Goal: Information Seeking & Learning: Check status

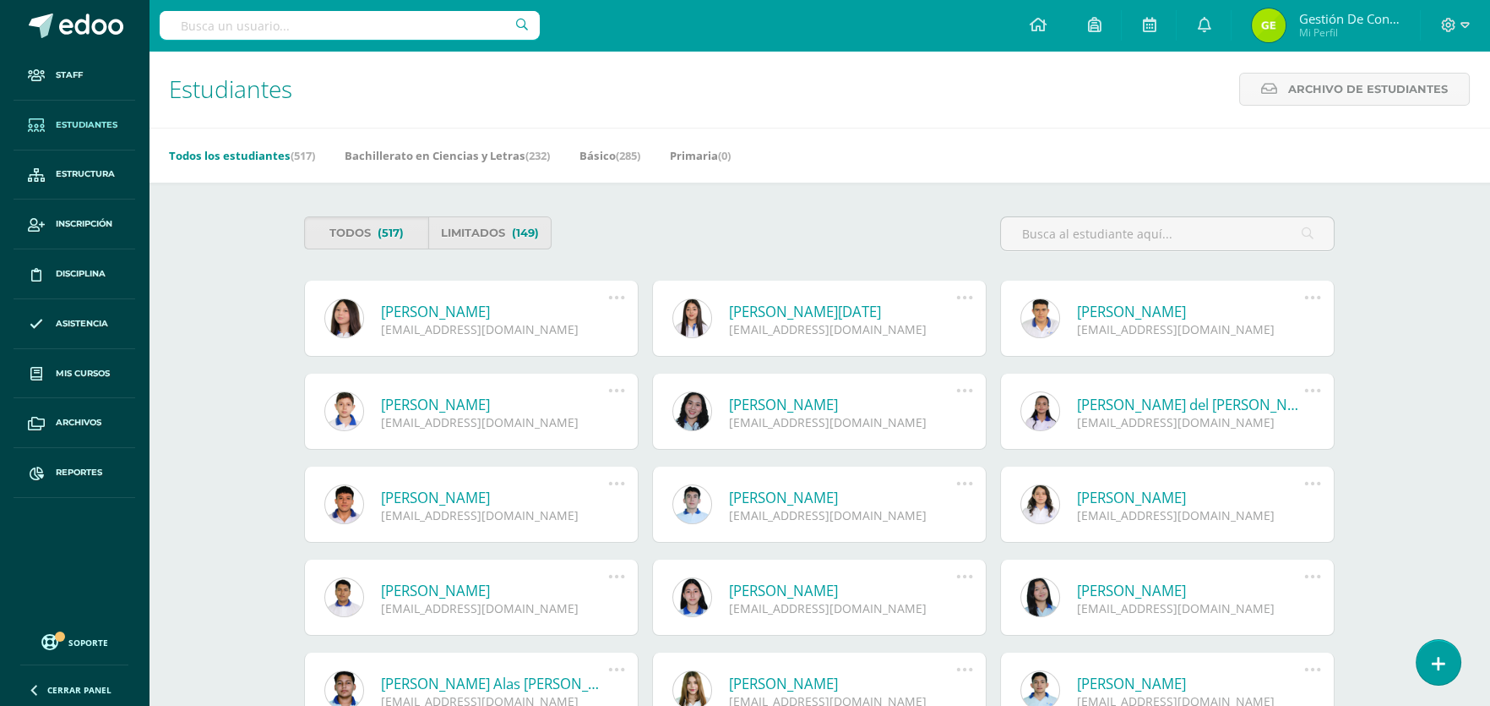
click at [205, 14] on input "text" at bounding box center [350, 25] width 380 height 29
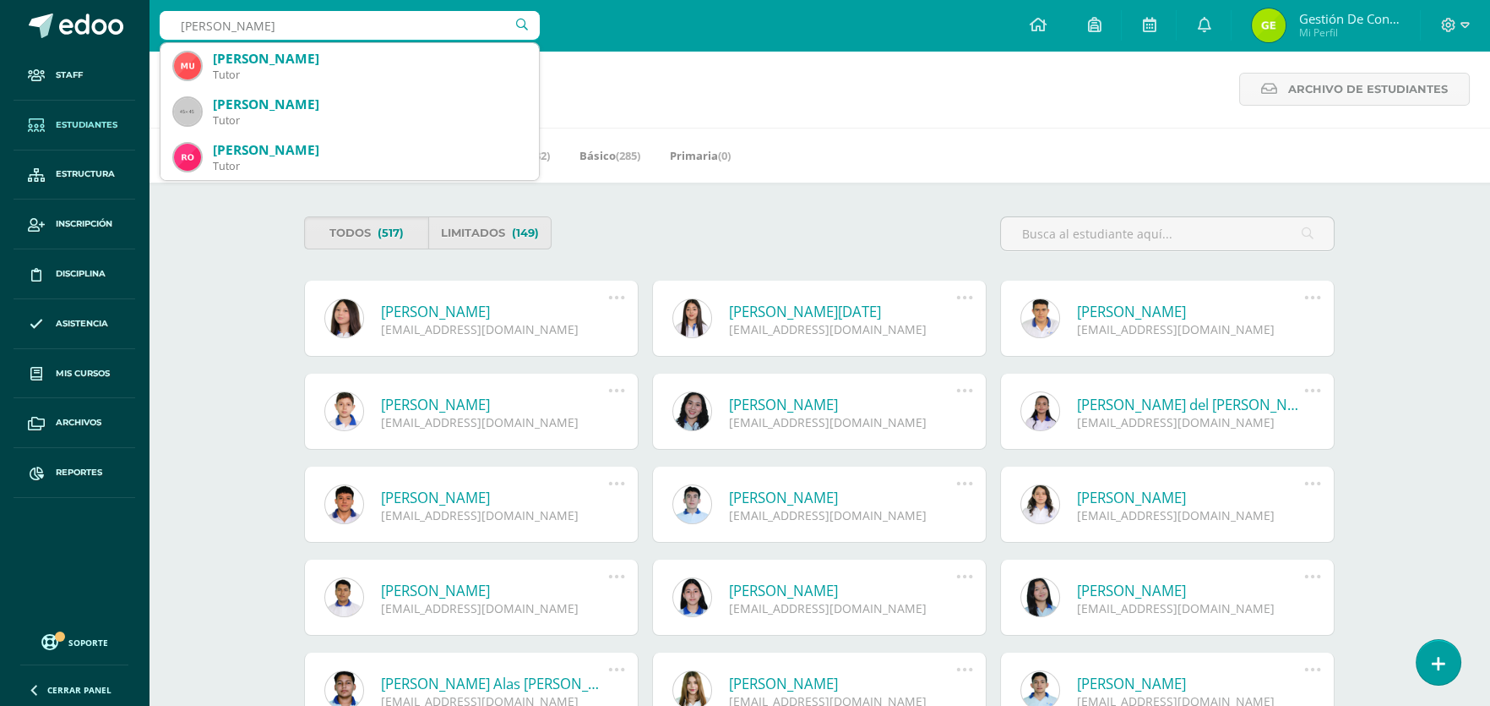
type input "urrutia reyes"
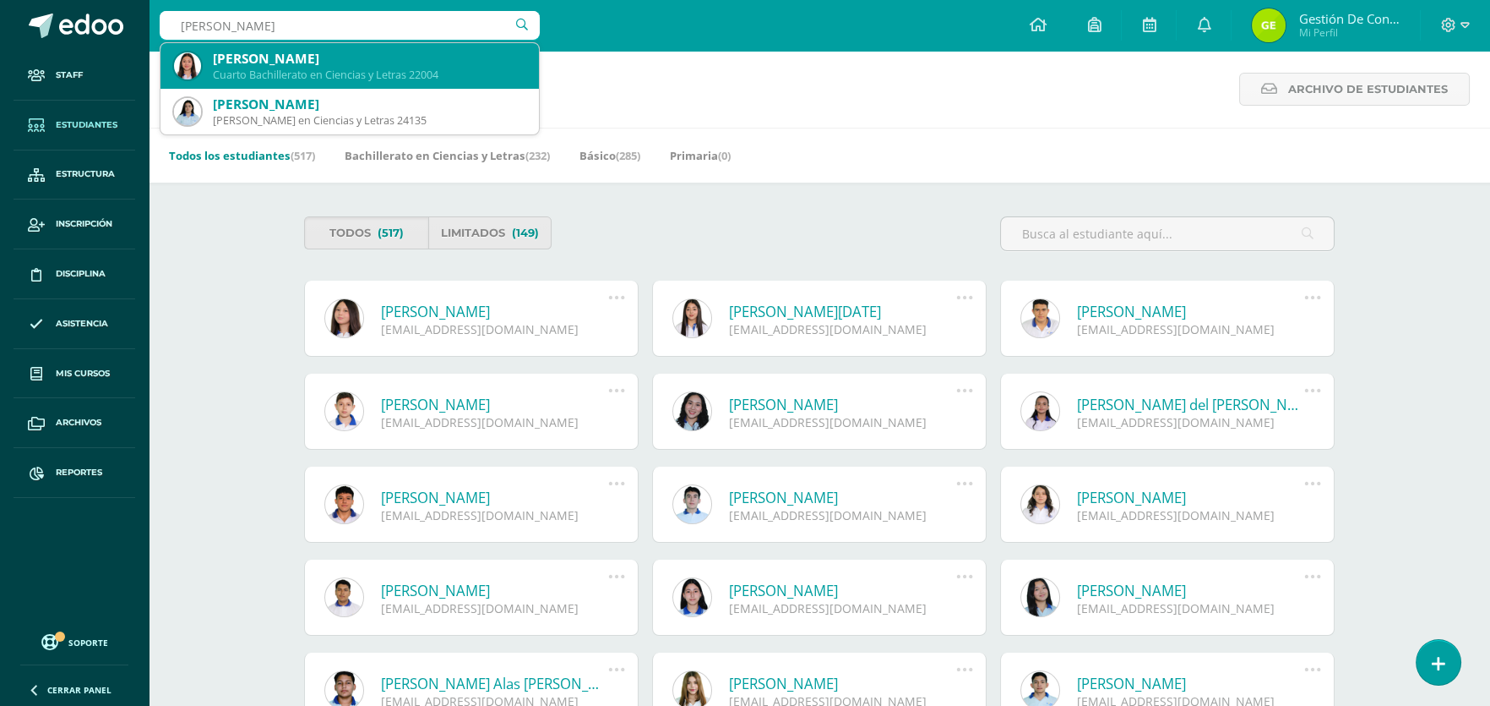
click at [242, 57] on div "[PERSON_NAME]" at bounding box center [369, 59] width 313 height 18
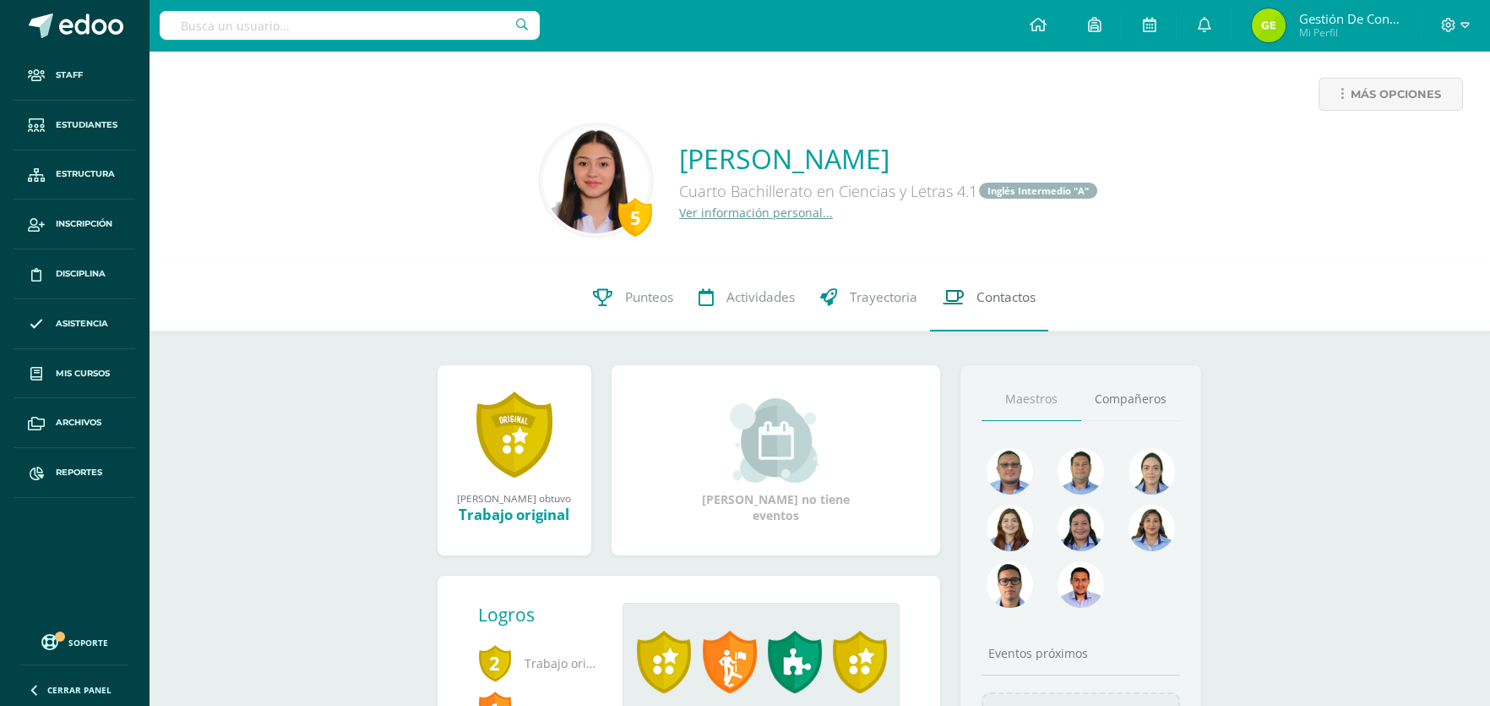
click at [1018, 303] on span "Contactos" at bounding box center [1006, 297] width 59 height 18
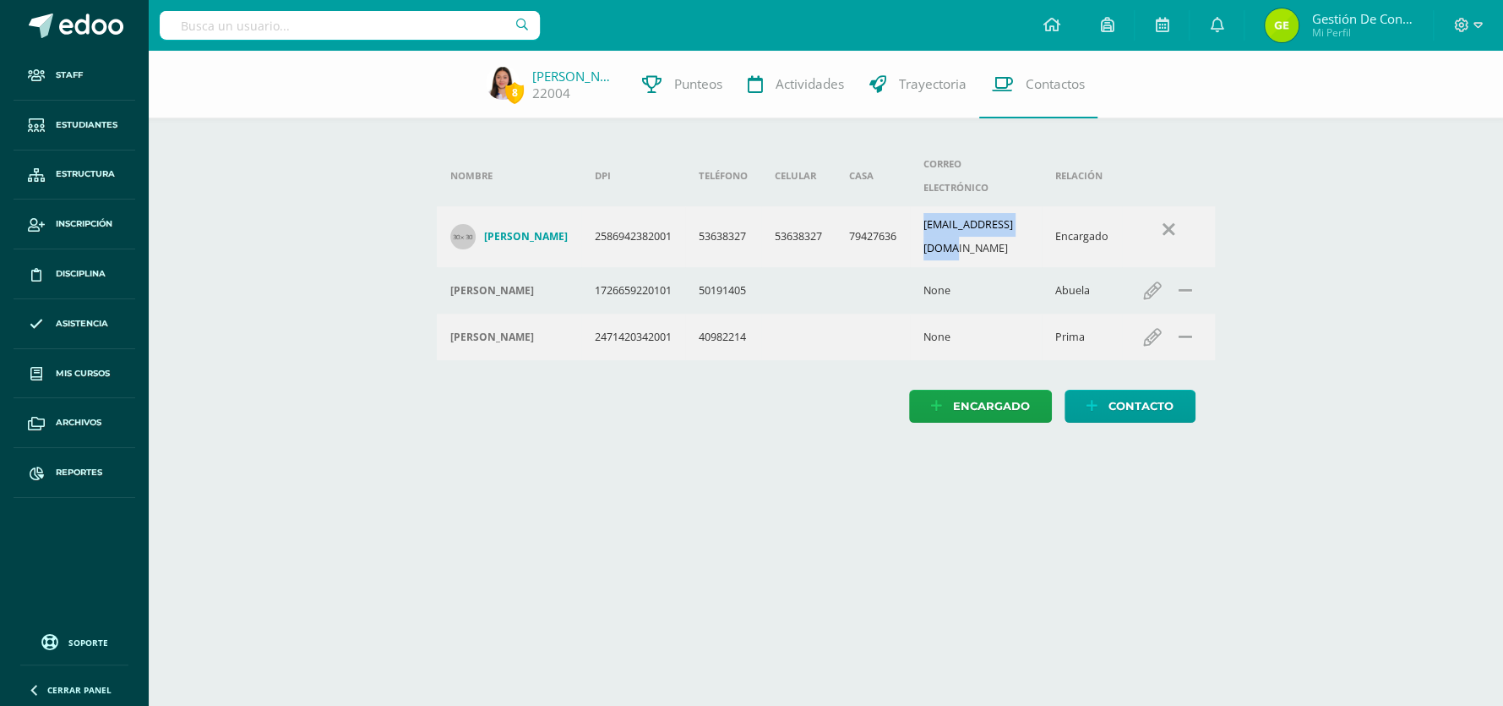
drag, startPoint x: 936, startPoint y: 204, endPoint x: 1063, endPoint y: 215, distance: 127.1
click at [1042, 215] on td "mreyes2202@gmail.com" at bounding box center [976, 236] width 132 height 61
copy td "mreyes2202@gmail.com"
drag, startPoint x: 575, startPoint y: 98, endPoint x: 532, endPoint y: 94, distance: 43.3
click at [532, 94] on div "22004" at bounding box center [574, 93] width 84 height 18
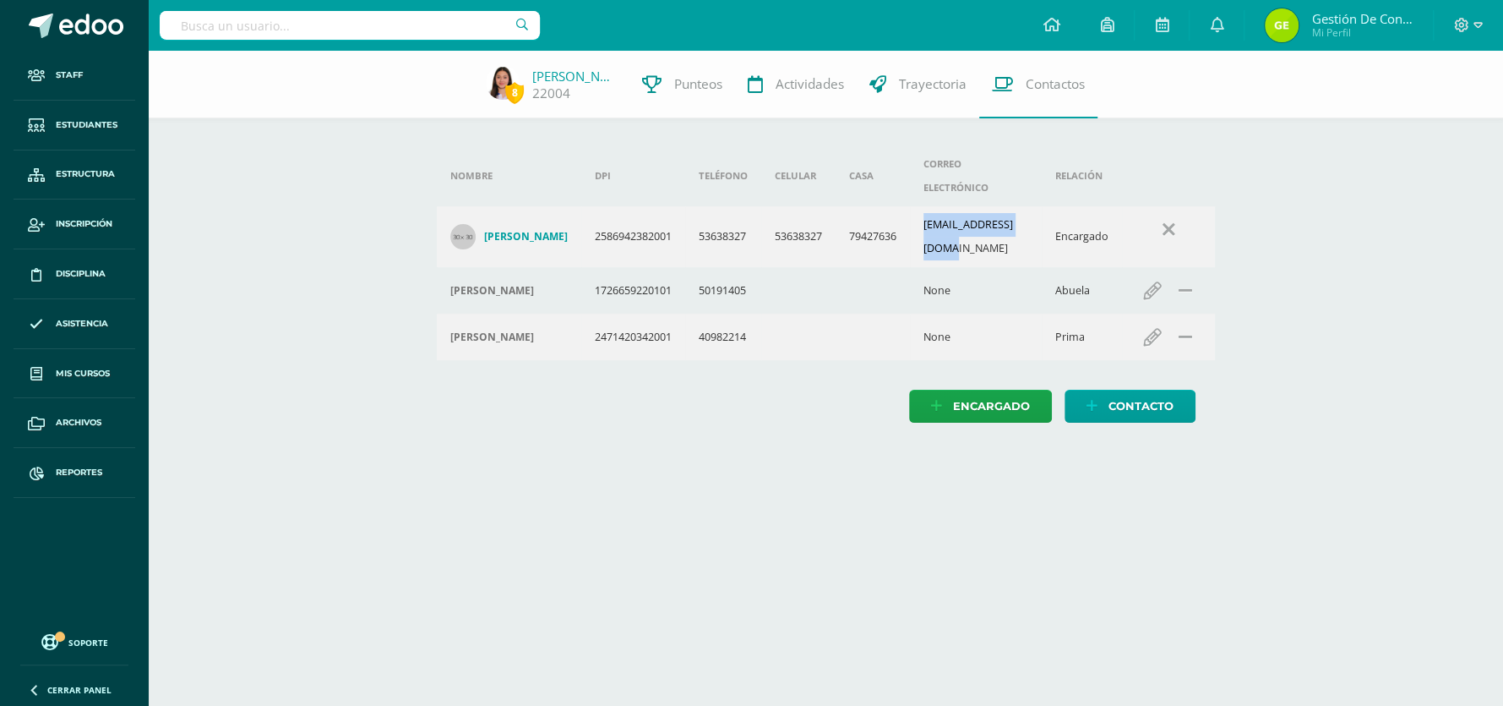
copy link "22004"
click at [356, 23] on input "text" at bounding box center [350, 25] width 380 height 29
type input "torres orellana"
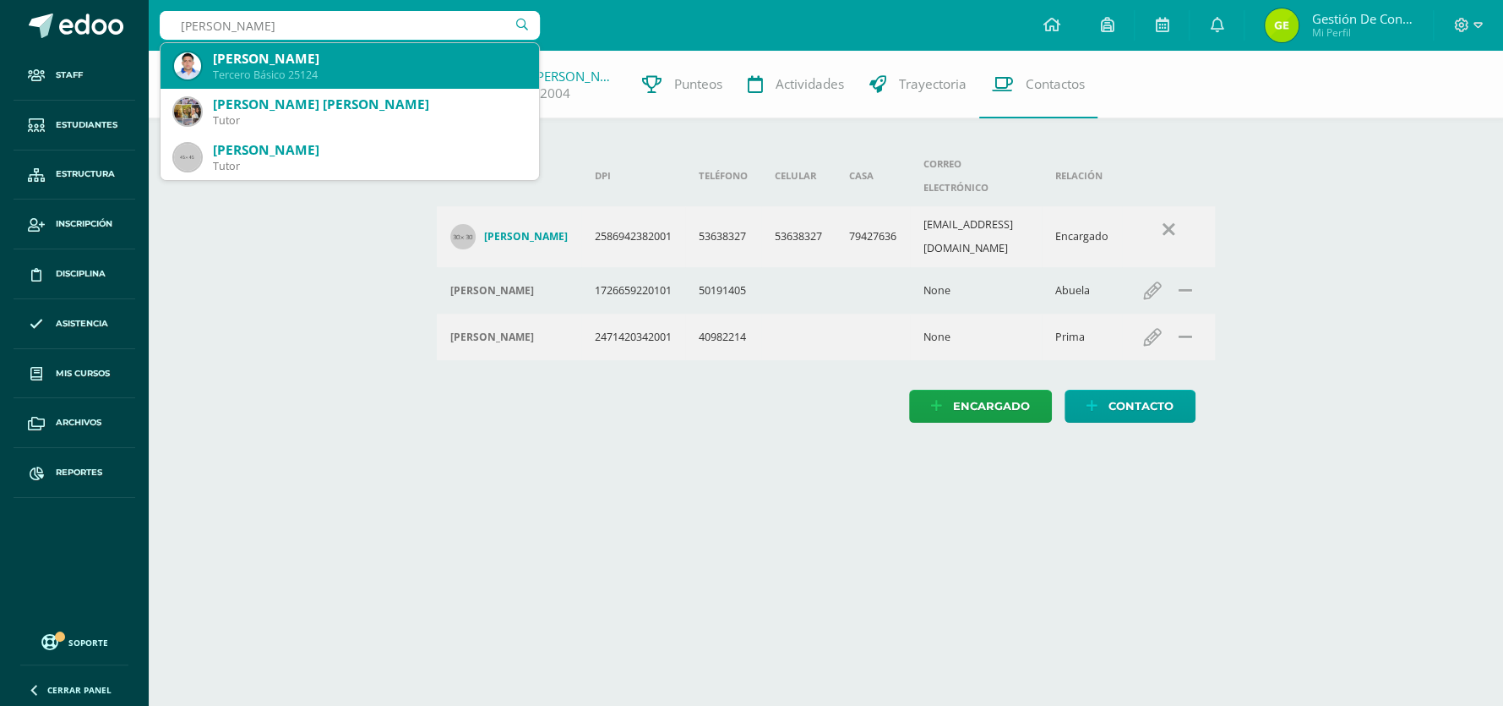
click at [339, 63] on div "[PERSON_NAME]" at bounding box center [369, 59] width 313 height 18
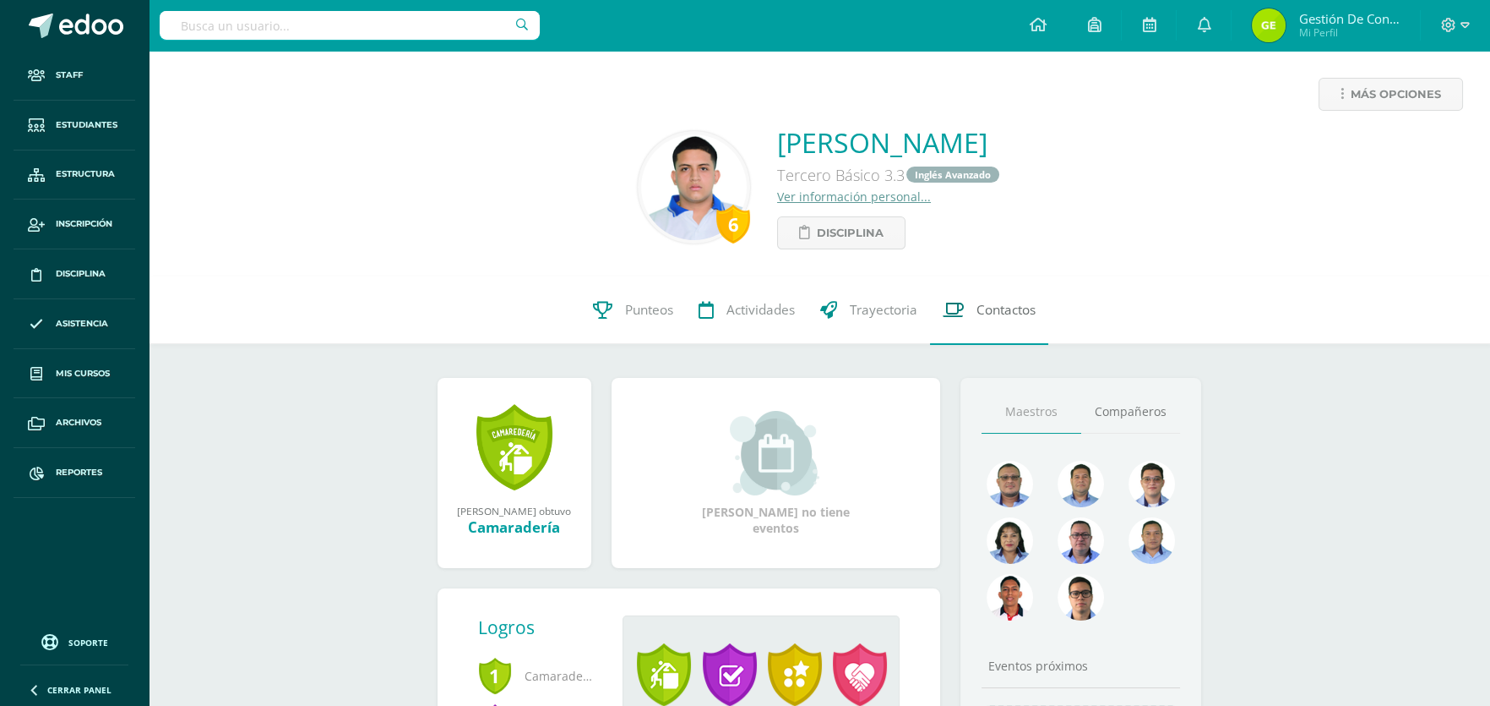
click at [975, 309] on link "Contactos" at bounding box center [989, 310] width 118 height 68
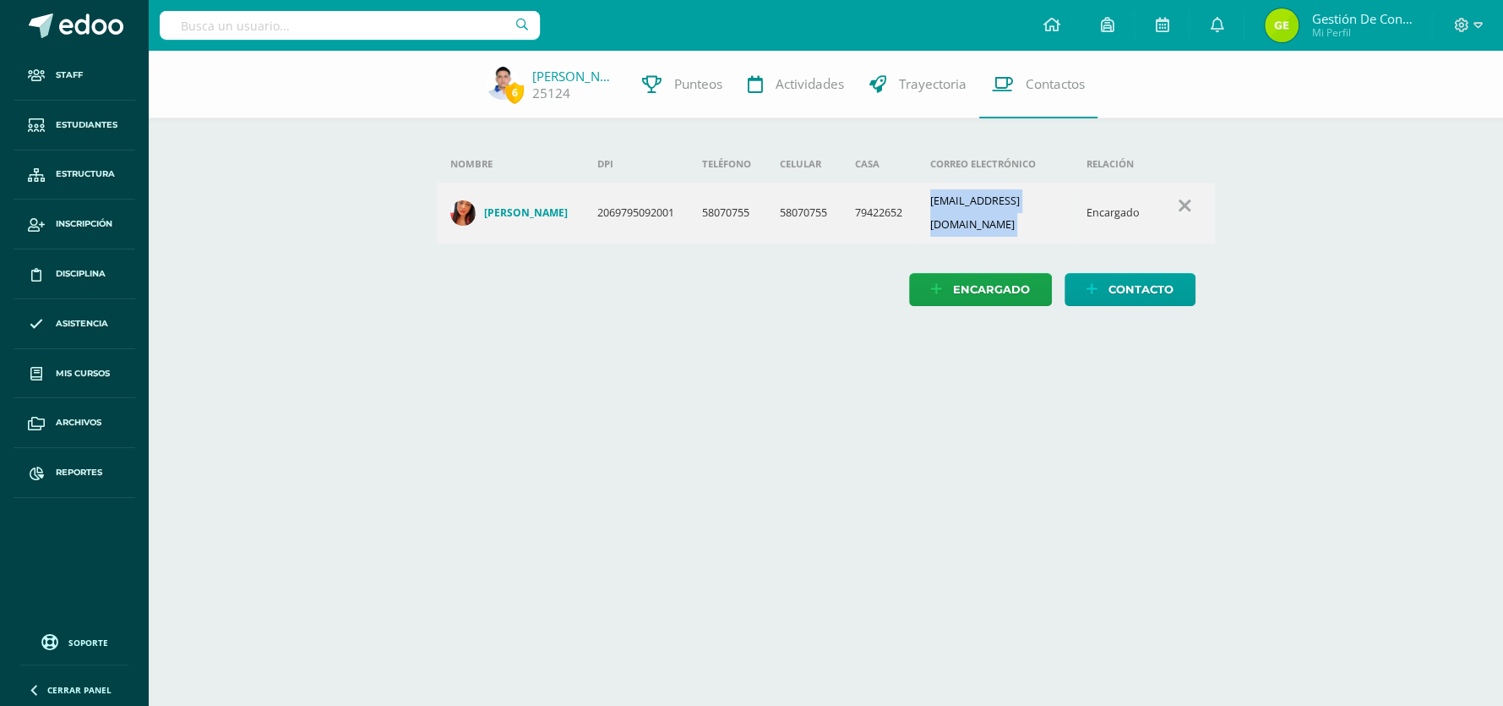
drag, startPoint x: 937, startPoint y: 204, endPoint x: 1089, endPoint y: 204, distance: 152.1
click at [1089, 204] on tr "Neidy Analee Aguilar Orellana 2069795092001 58070755 58070755 79422652 neidy_ag…" at bounding box center [826, 213] width 778 height 61
copy td "neidy_aguilar@hotmail.com"
click at [247, 14] on input "text" at bounding box center [350, 25] width 380 height 29
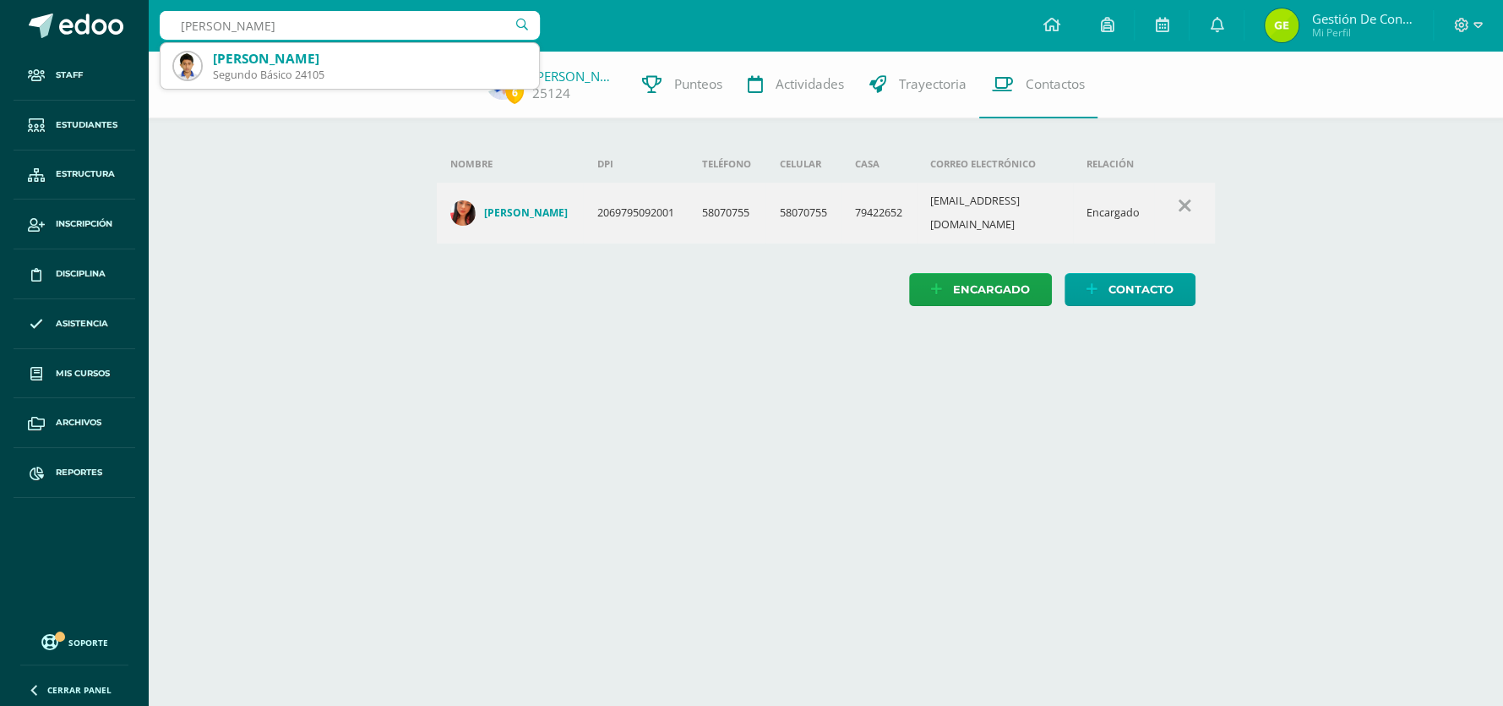
type input "samuel asmé"
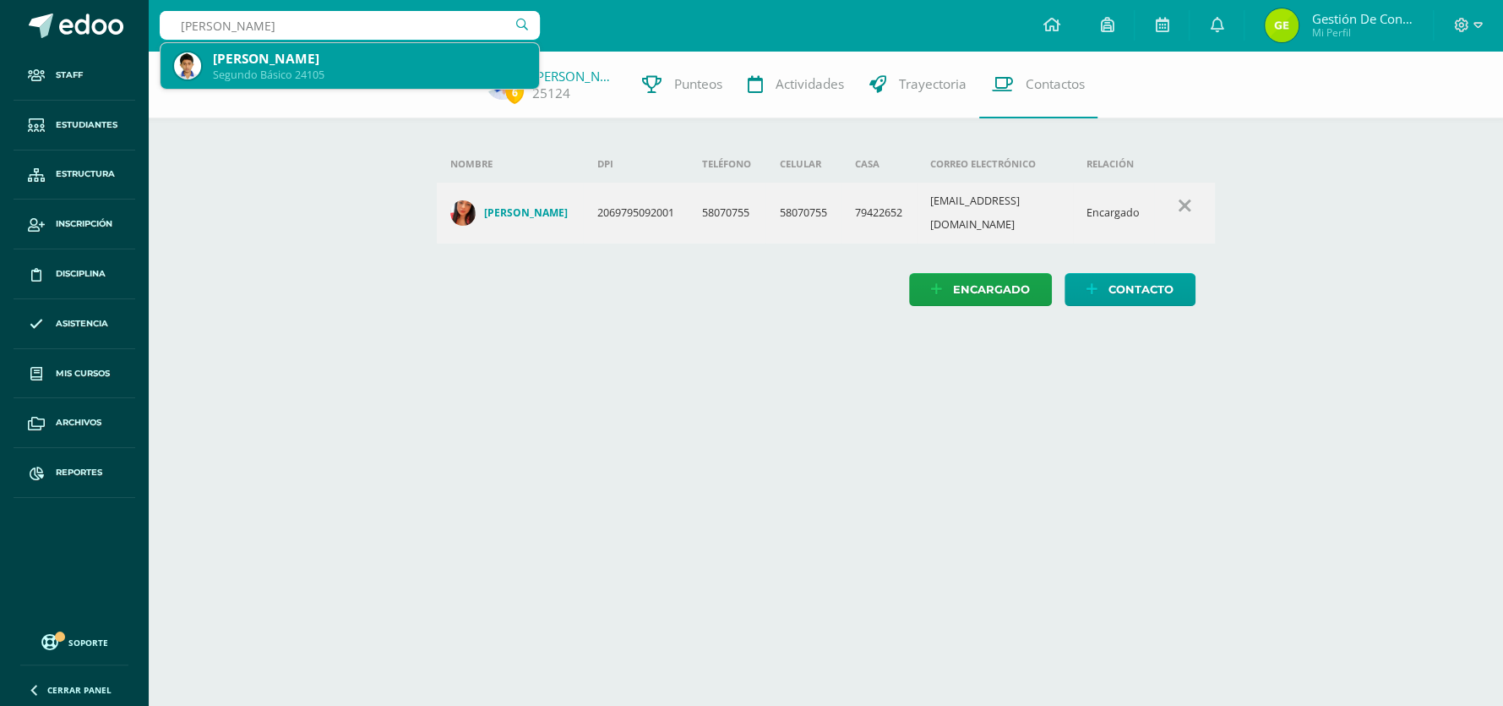
click at [356, 50] on div "Samuel Elí Noé Méndez Asmén" at bounding box center [369, 59] width 313 height 18
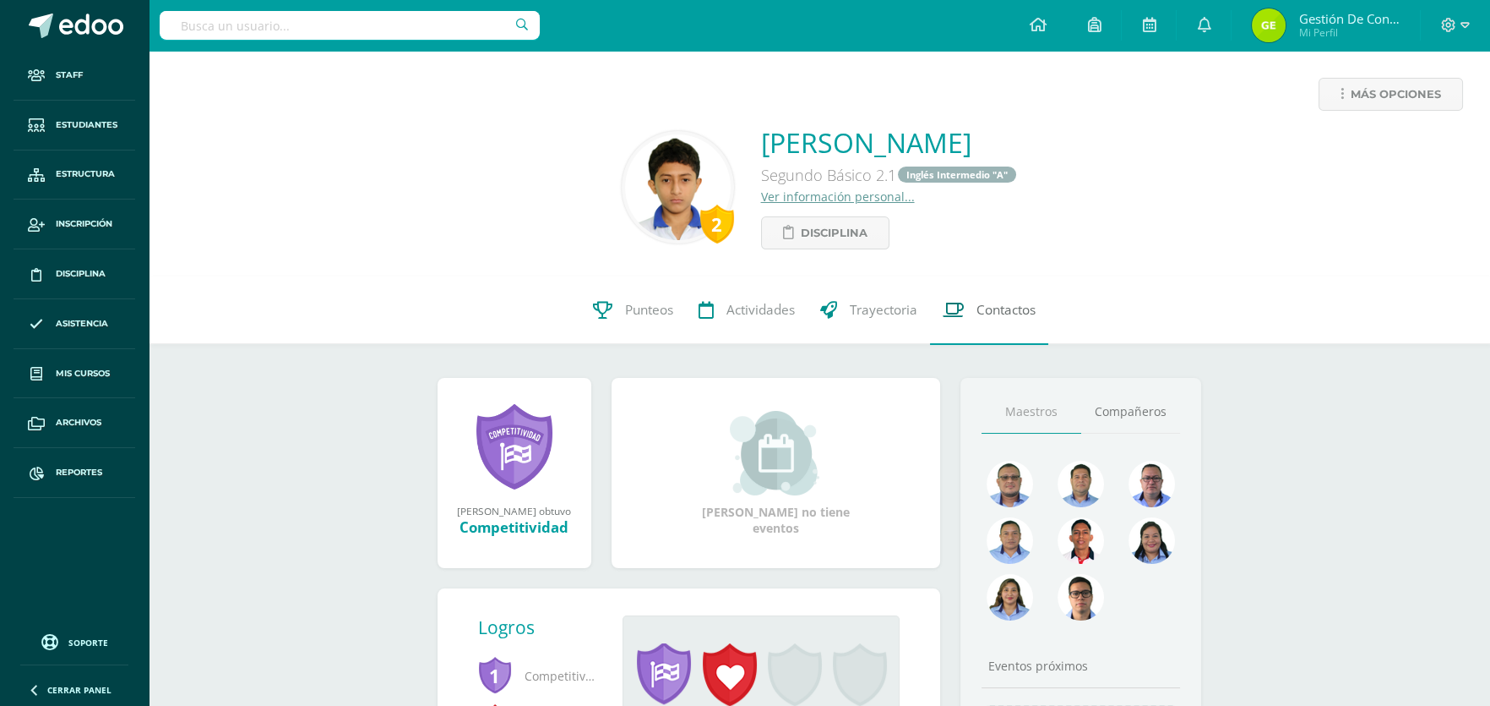
click at [1011, 303] on span "Contactos" at bounding box center [1006, 311] width 59 height 18
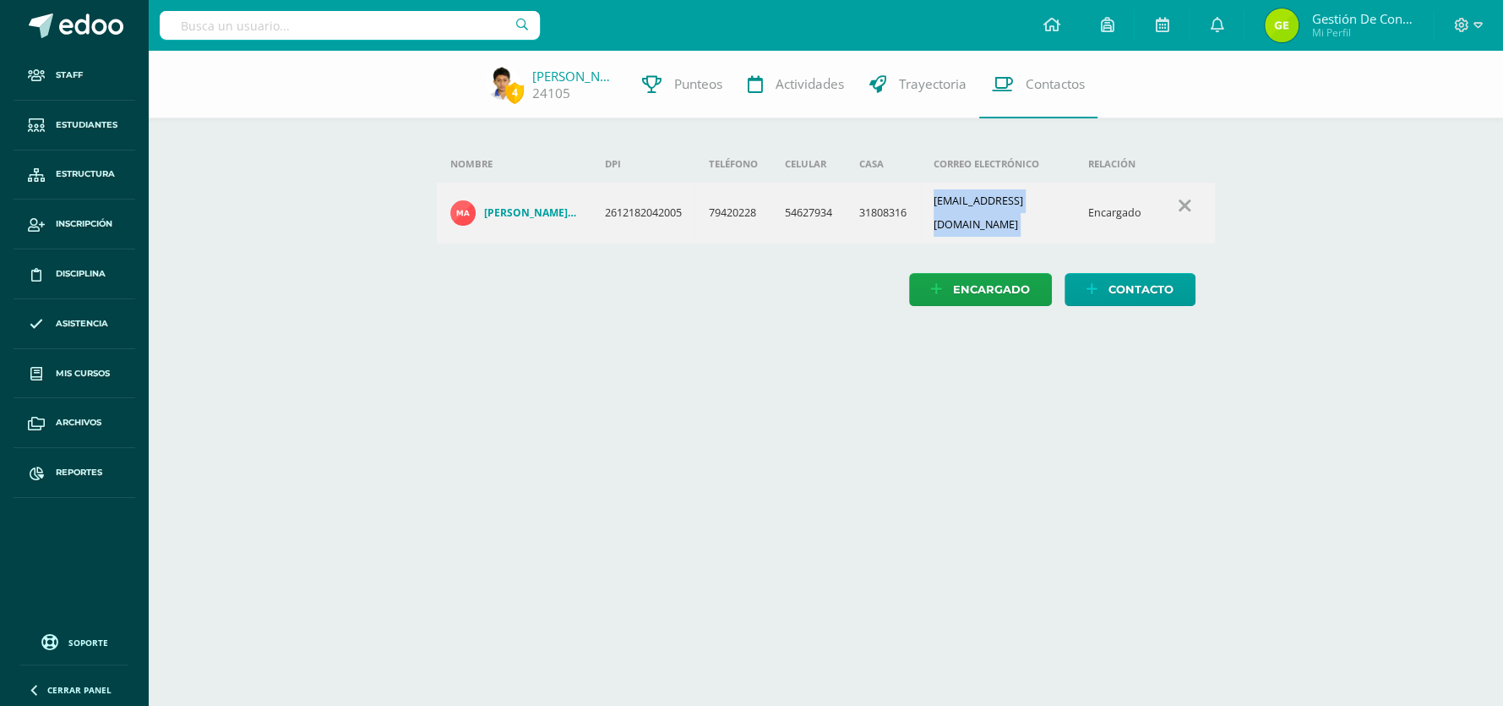
drag, startPoint x: 939, startPoint y: 208, endPoint x: 1087, endPoint y: 209, distance: 147.9
click at [1087, 209] on tr "María Santos Asmén Amador 2612182042005 79420228 54627934 31808316 meryasmen202…" at bounding box center [826, 213] width 778 height 61
copy td "meryasmen2020@gmail.com"
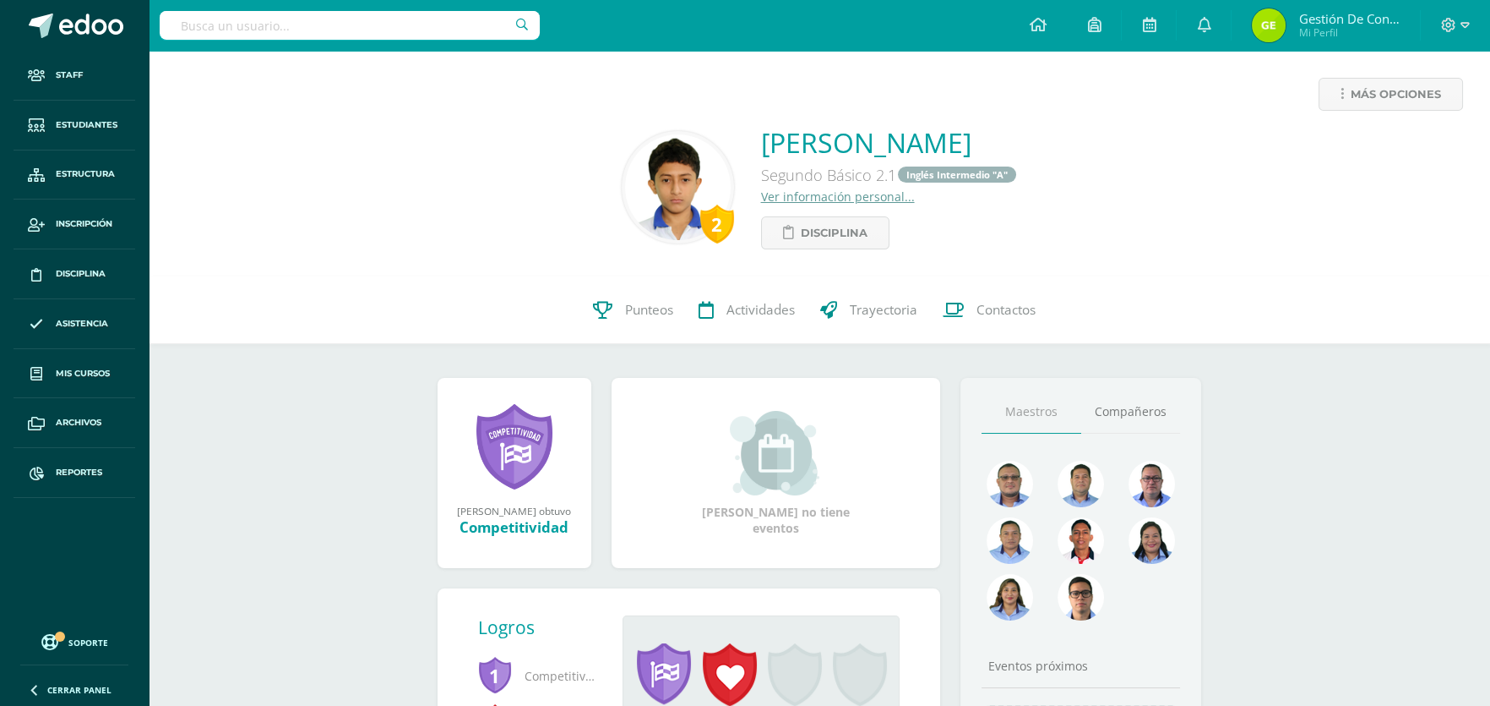
click at [346, 14] on input "text" at bounding box center [350, 25] width 380 height 29
click at [285, 32] on input "gar" at bounding box center [350, 25] width 380 height 29
type input "garza"
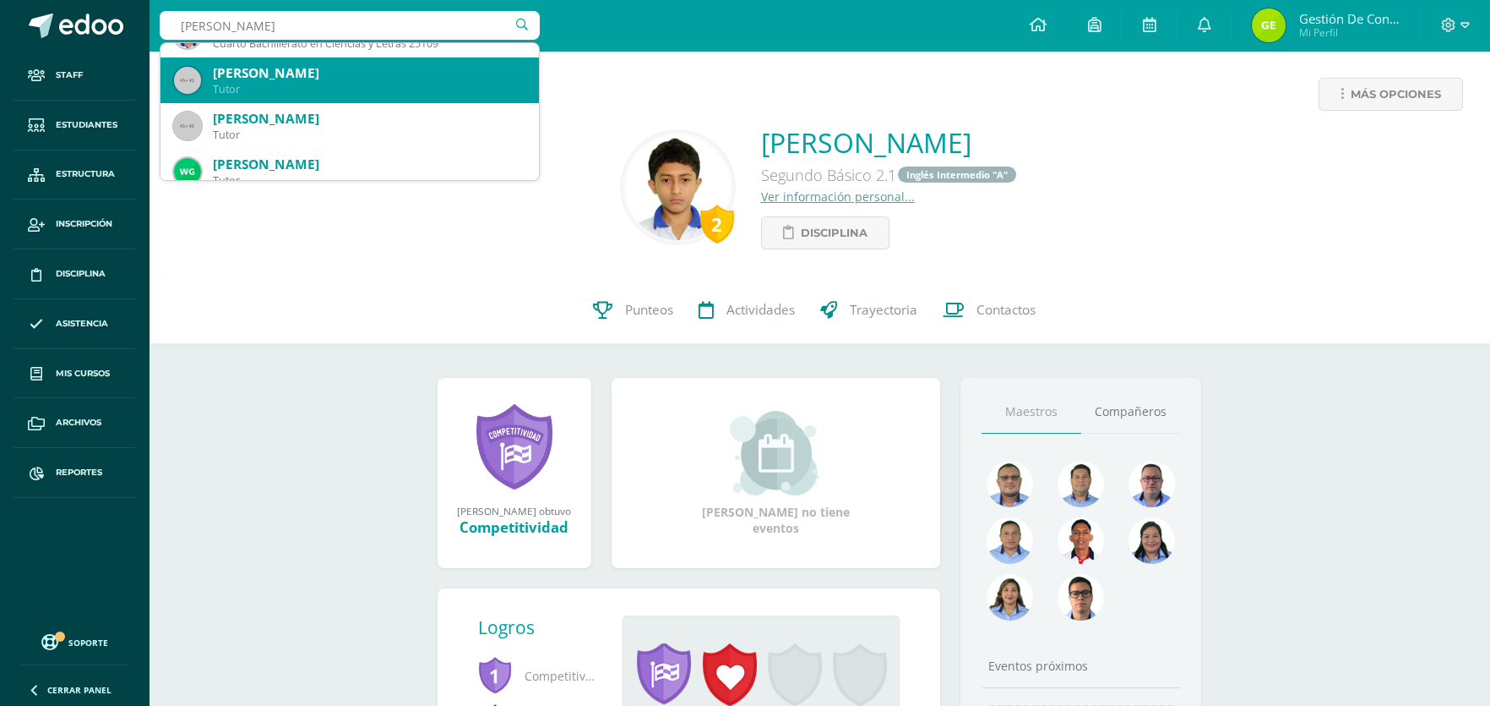
scroll to position [84, 0]
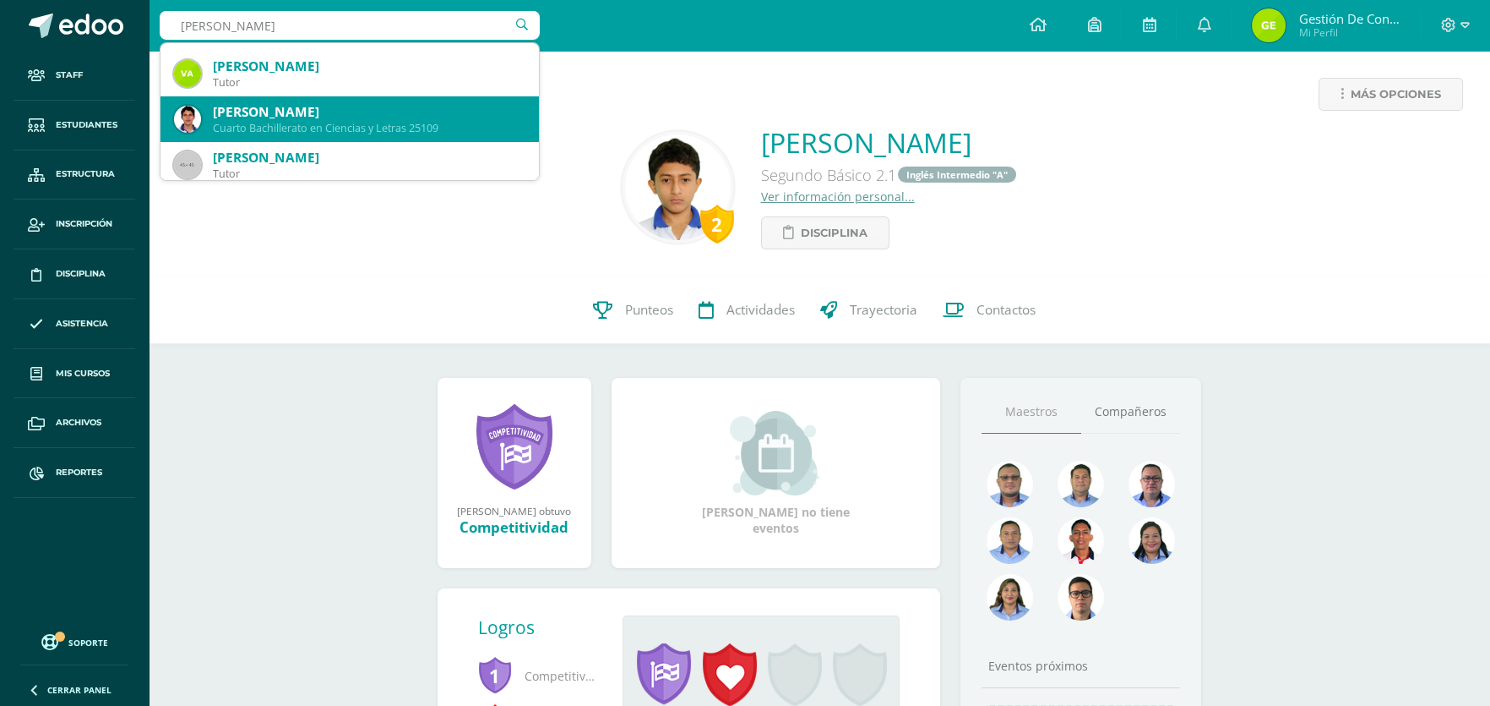
click at [300, 106] on div "Héctor André Martínez Garza" at bounding box center [369, 112] width 313 height 18
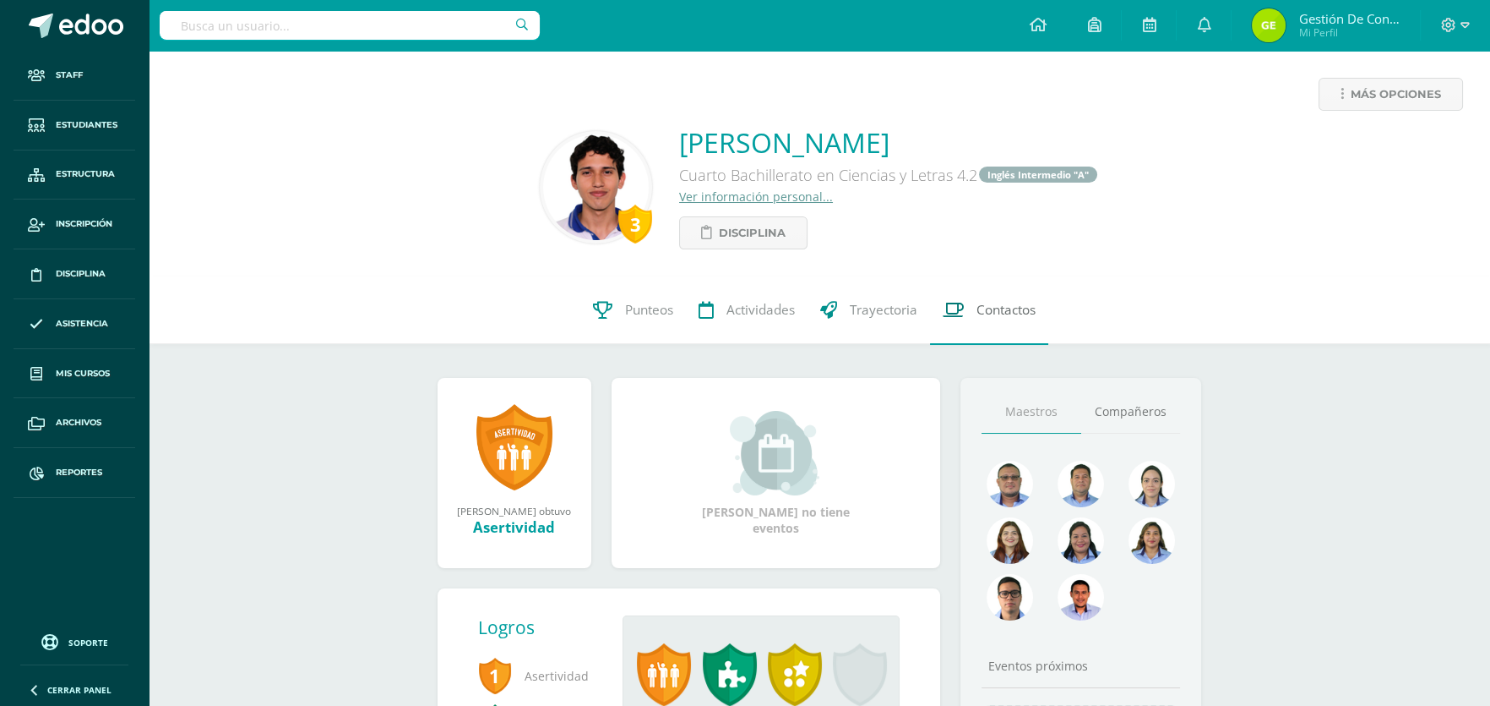
click at [994, 319] on span "Contactos" at bounding box center [1006, 311] width 59 height 18
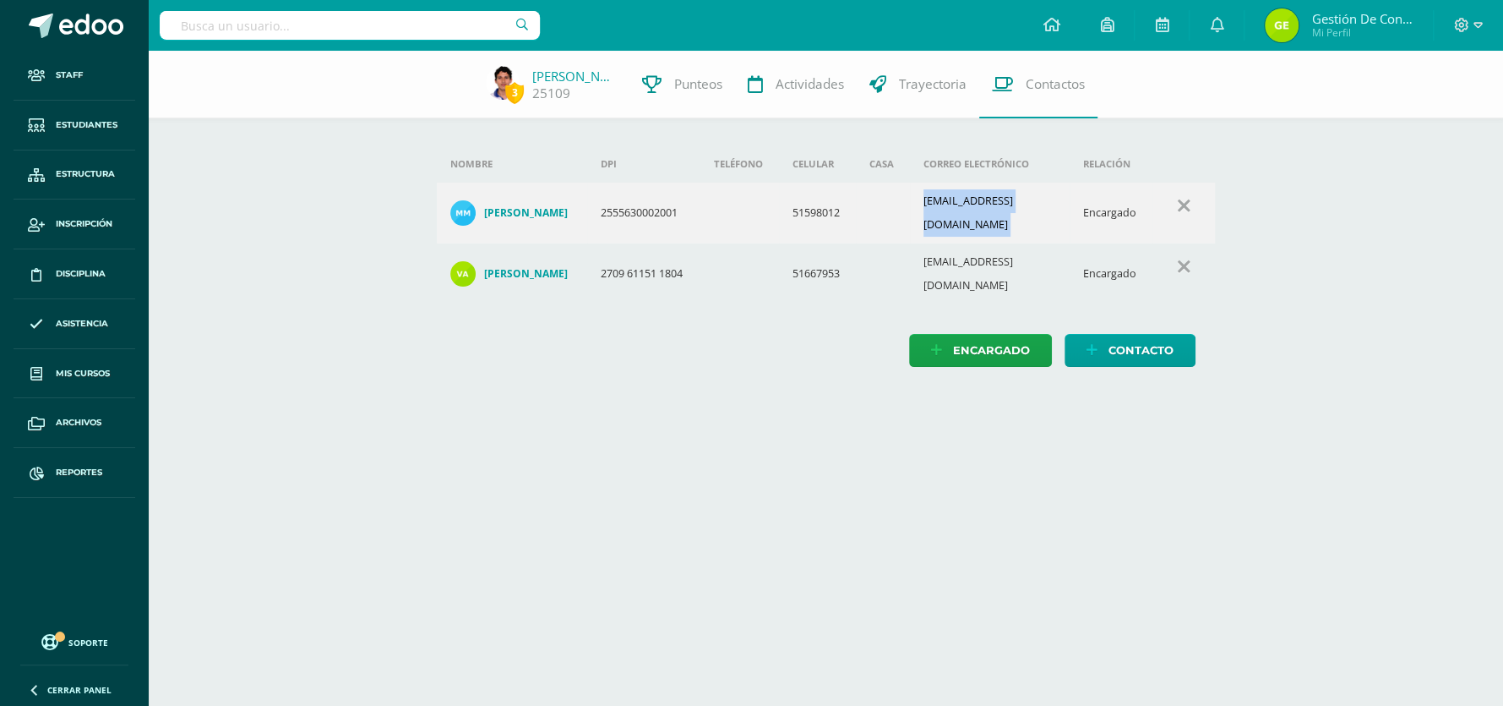
drag, startPoint x: 919, startPoint y: 202, endPoint x: 1083, endPoint y: 222, distance: 165.2
click at [1083, 222] on tr "Melvin Geovany Martínez Herrera 2555630002001 51598012 memartinezherrera@gmail.…" at bounding box center [826, 213] width 778 height 61
copy td "memartinezherrera@gmail.com"
click at [81, 130] on span "Estudiantes" at bounding box center [87, 125] width 62 height 14
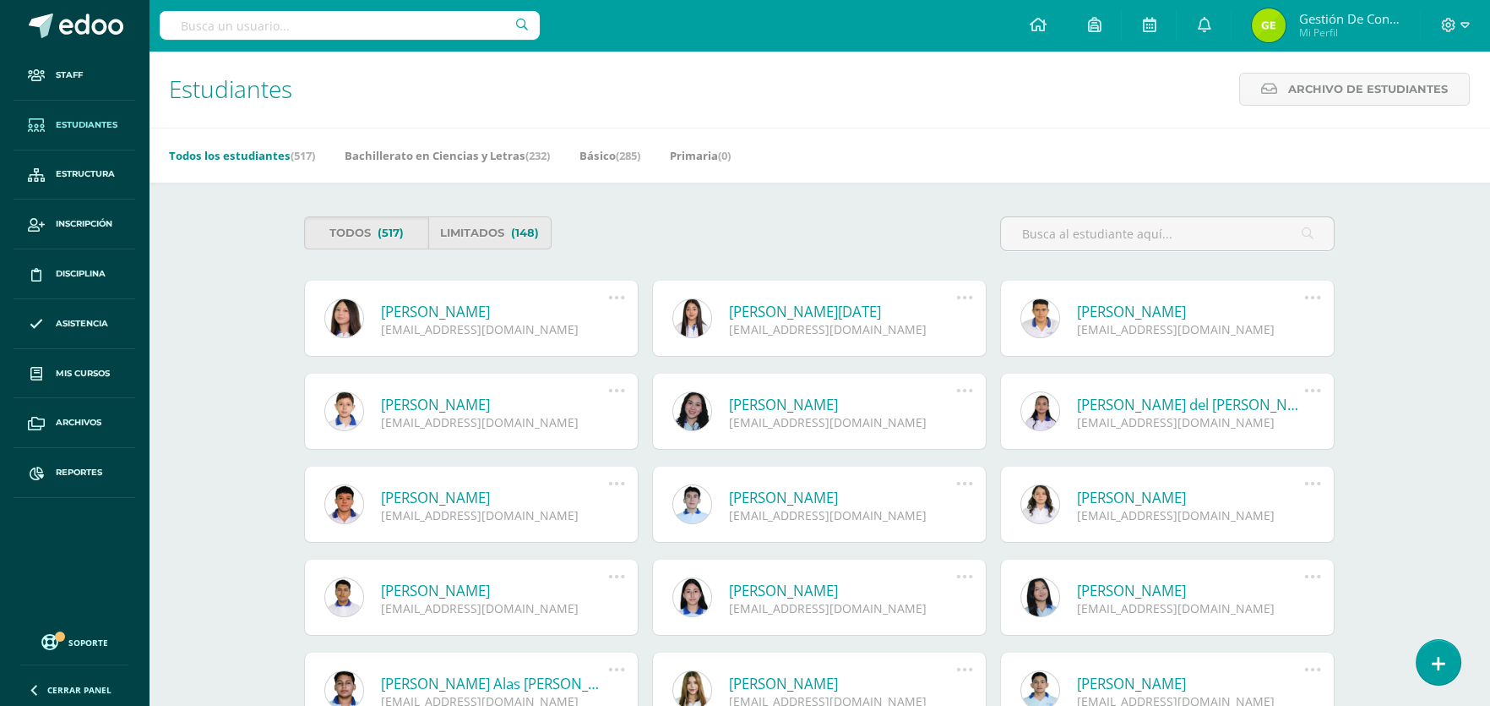
click at [275, 27] on input "text" at bounding box center [350, 25] width 380 height 29
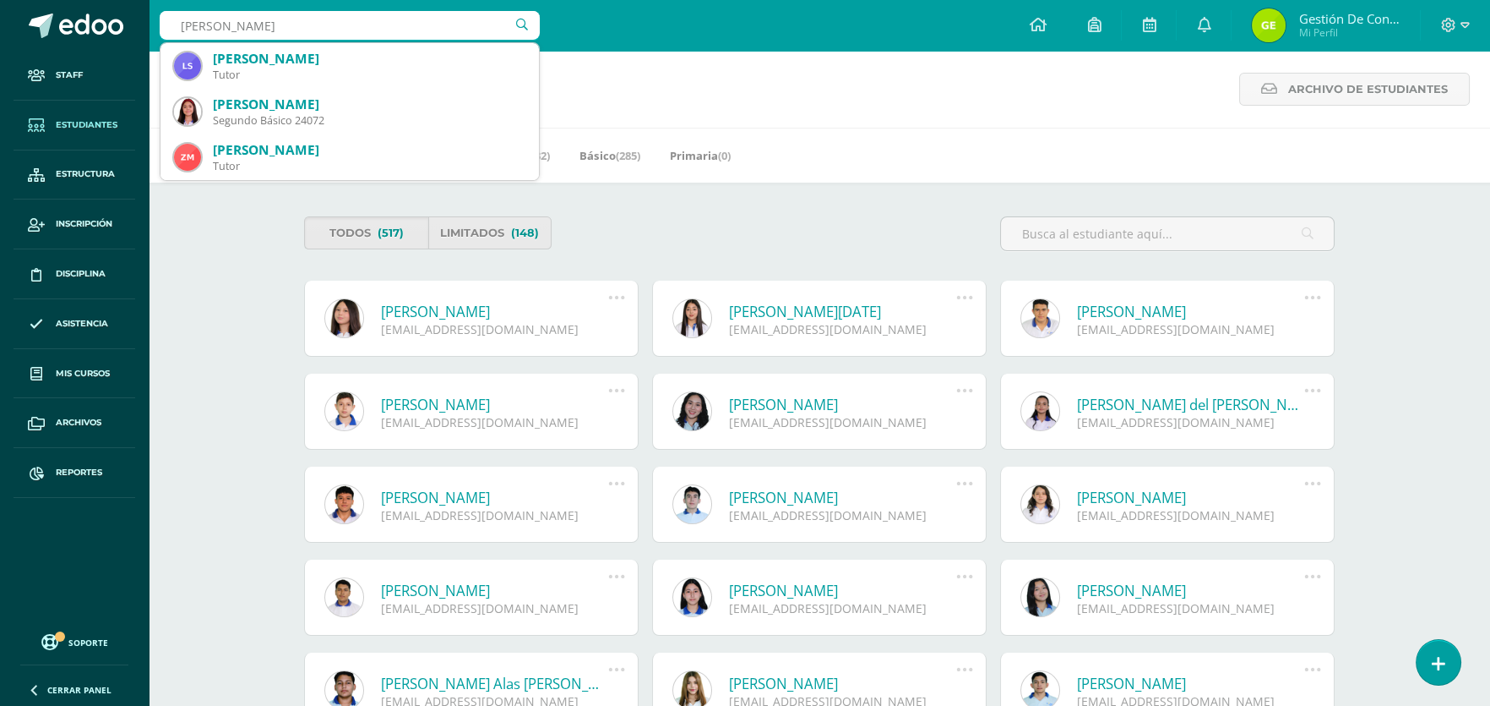
type input "zamora samayoa"
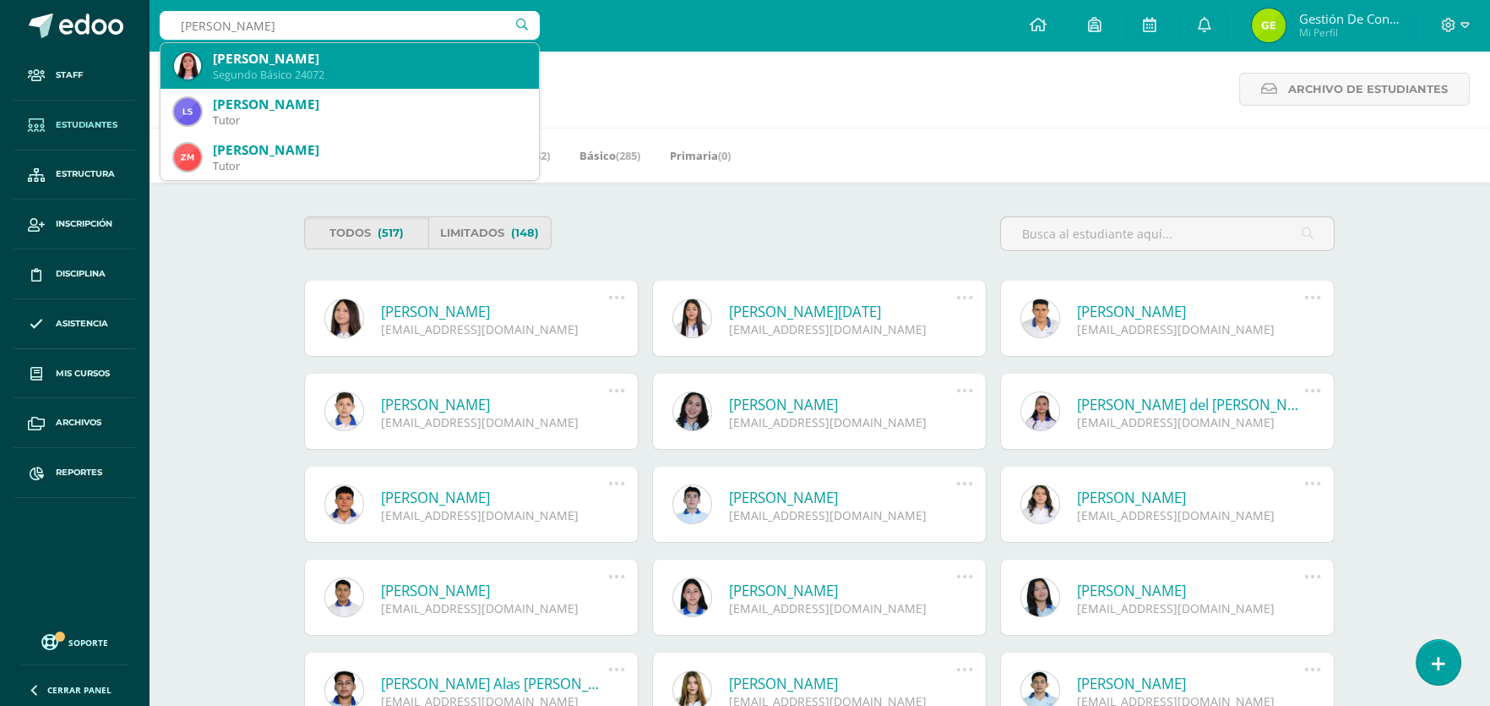
click at [290, 62] on div "Mia Valentina Zamora Samayoa" at bounding box center [369, 59] width 313 height 18
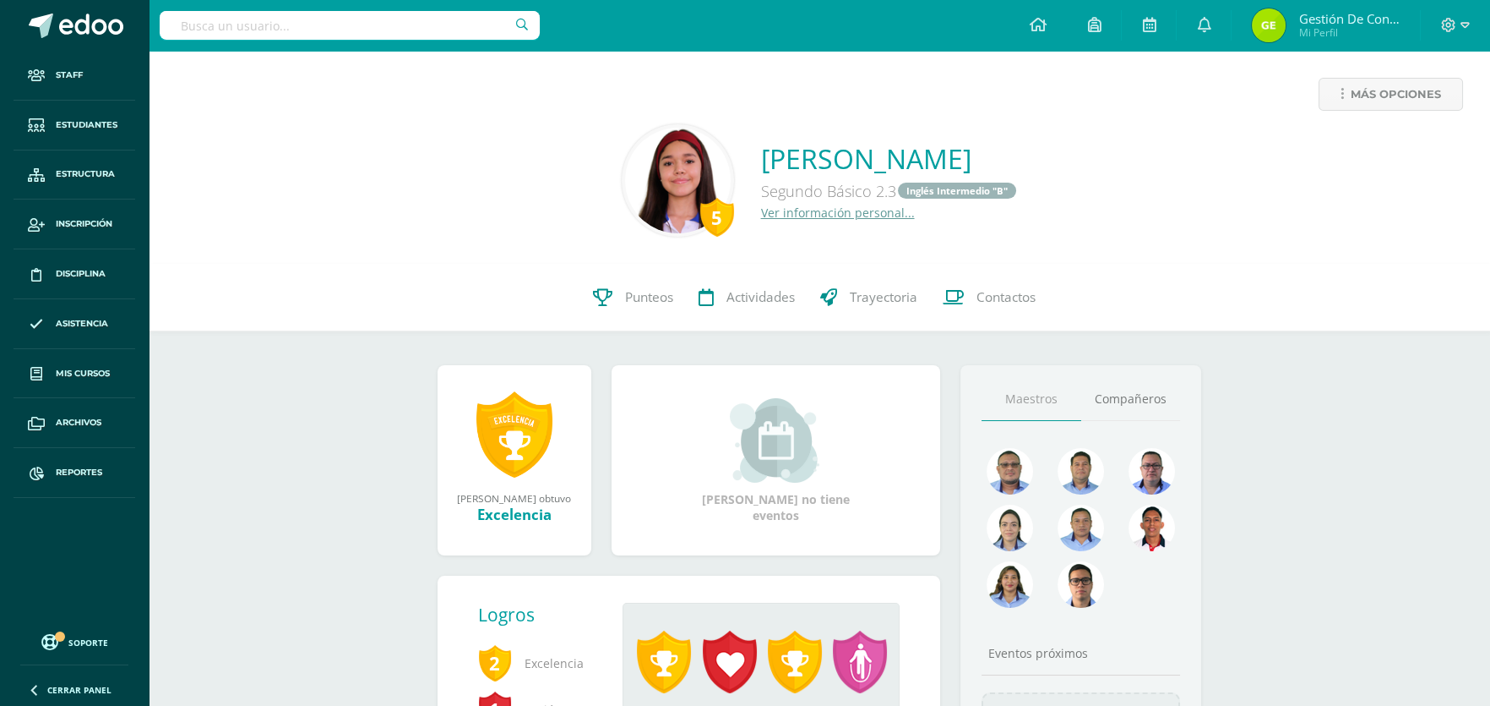
click at [216, 31] on input "text" at bounding box center [350, 25] width 380 height 29
type input "sagastume orellana"
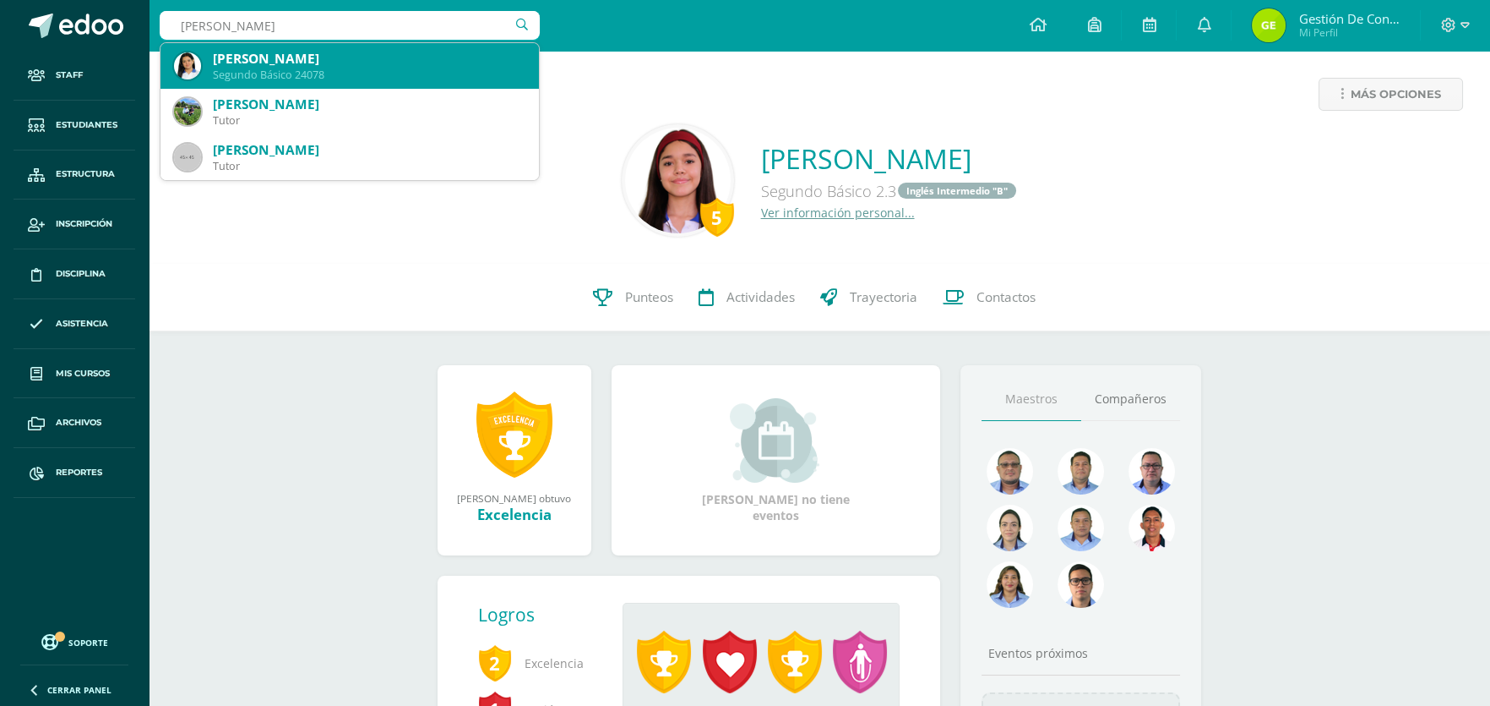
click at [324, 53] on div "Andrea Jimena Sagastume Orellana" at bounding box center [369, 59] width 313 height 18
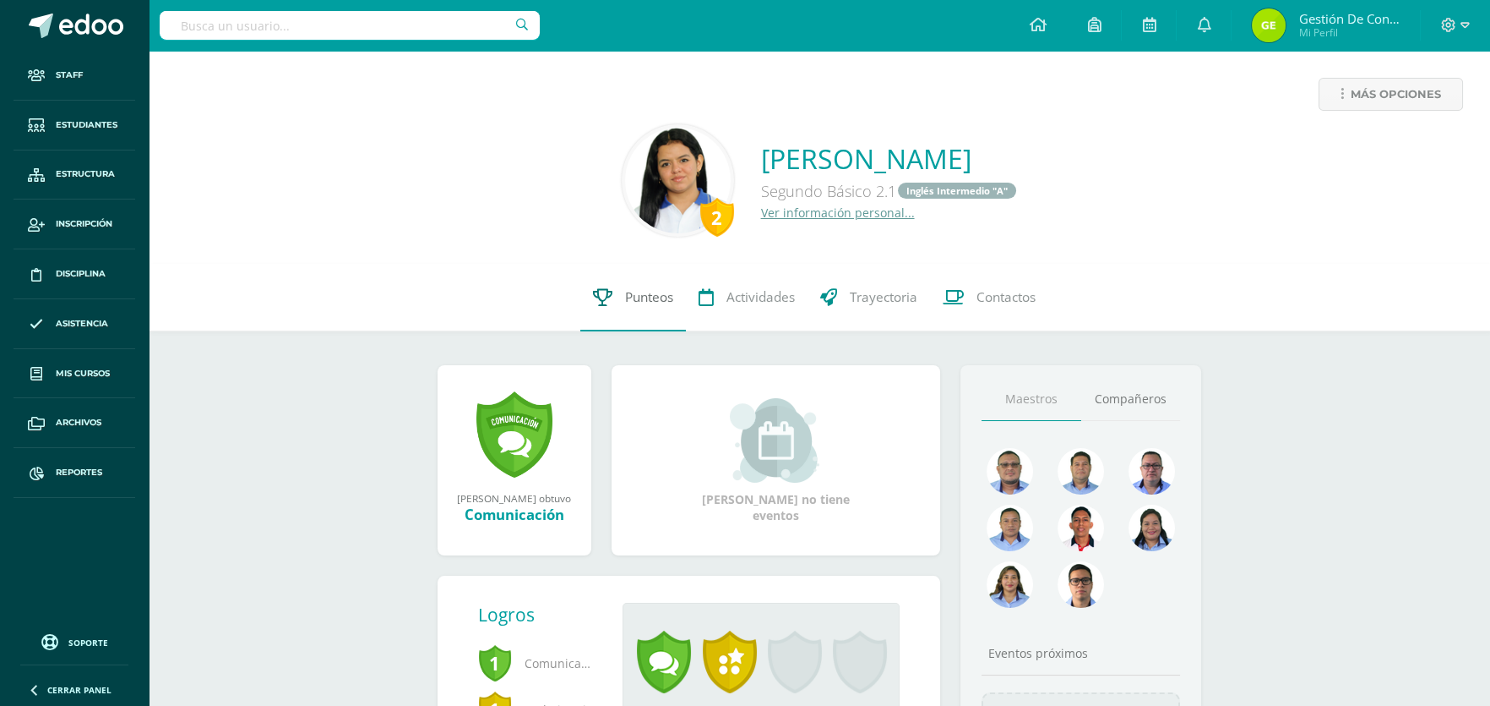
click at [617, 299] on link "Punteos" at bounding box center [633, 298] width 106 height 68
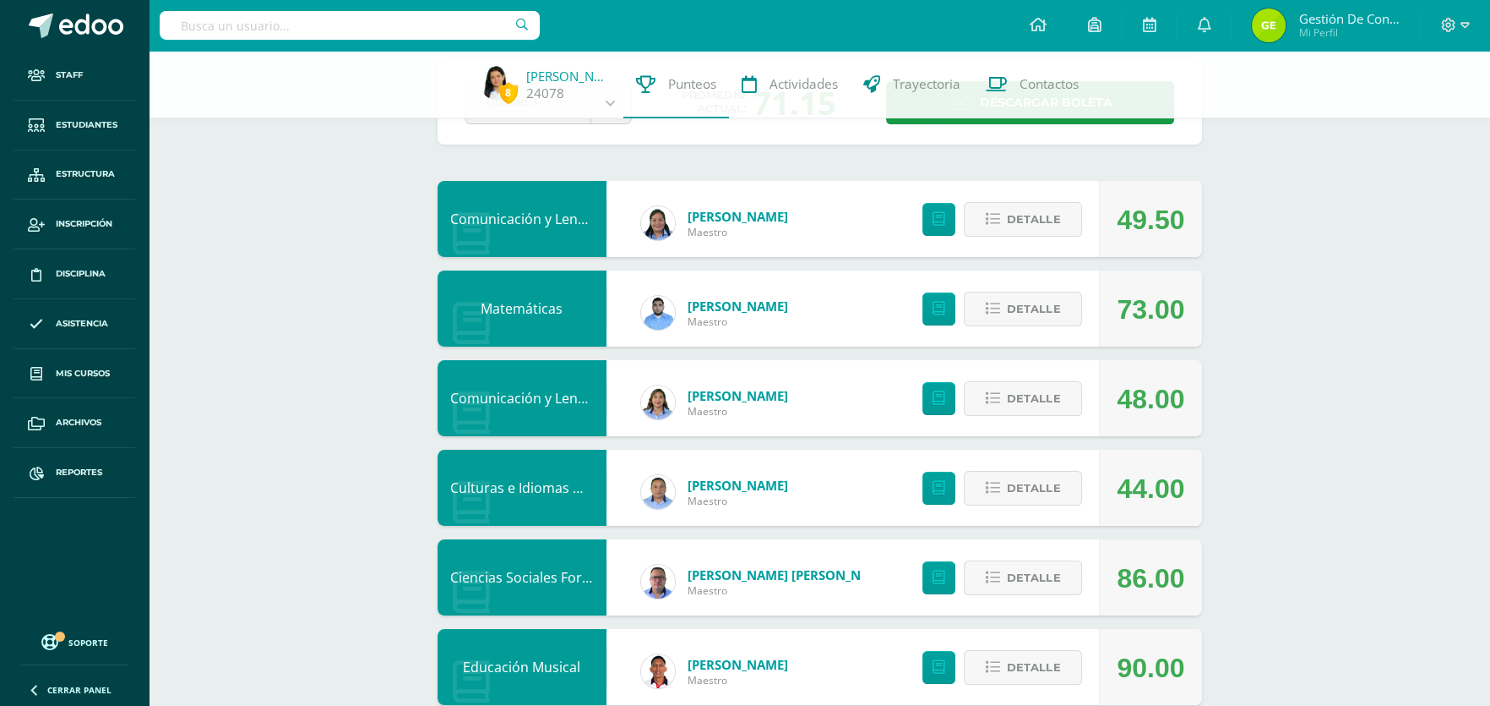
scroll to position [168, 0]
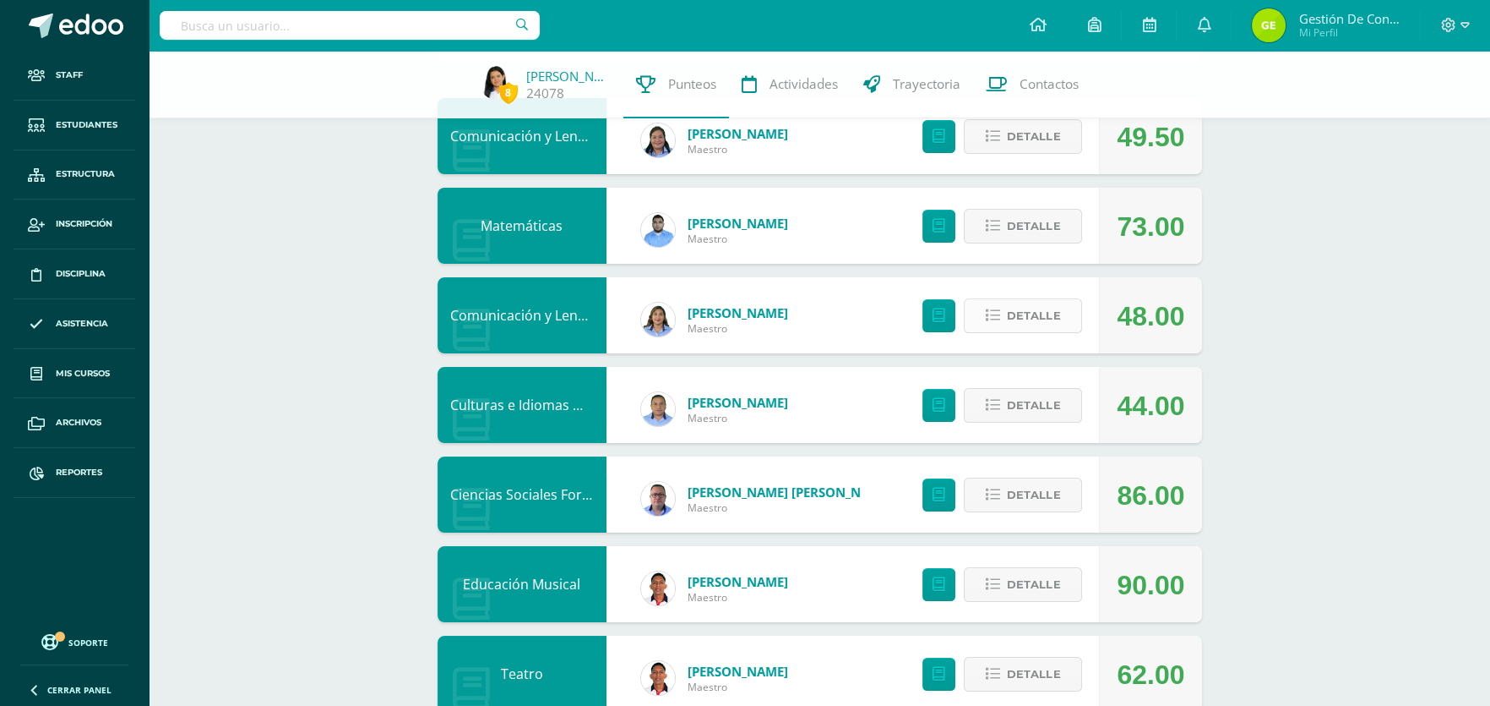
click at [1012, 317] on span "Detalle" at bounding box center [1033, 315] width 53 height 31
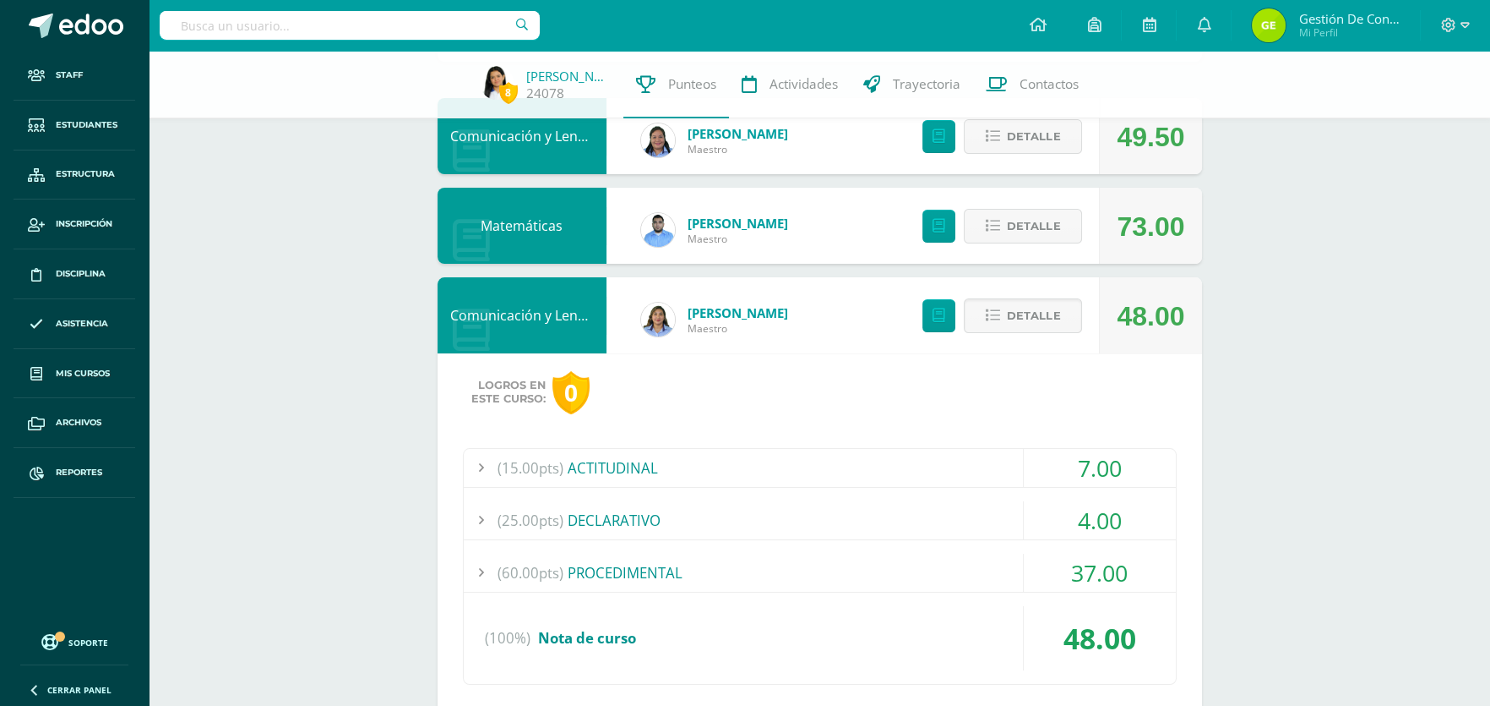
click at [225, 34] on input "text" at bounding box center [350, 25] width 380 height 29
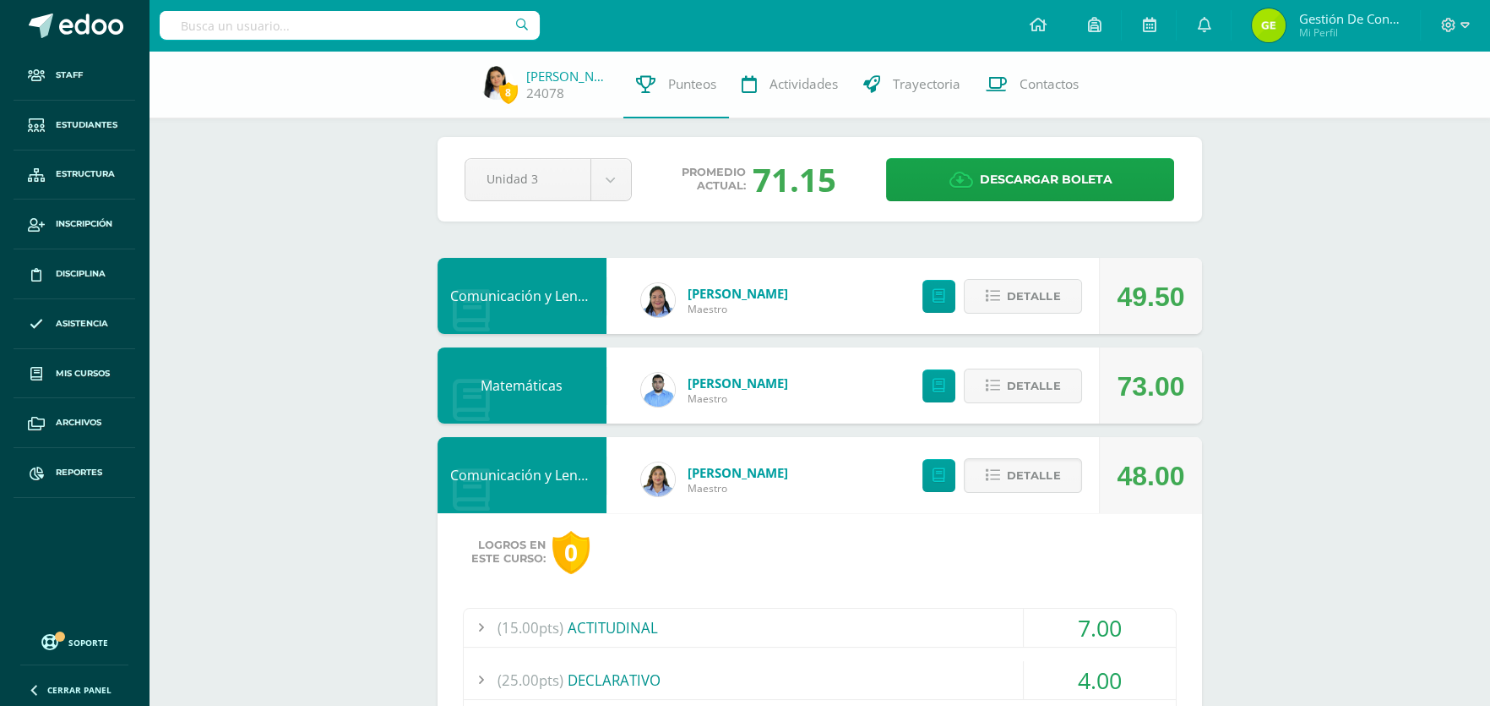
scroll to position [0, 0]
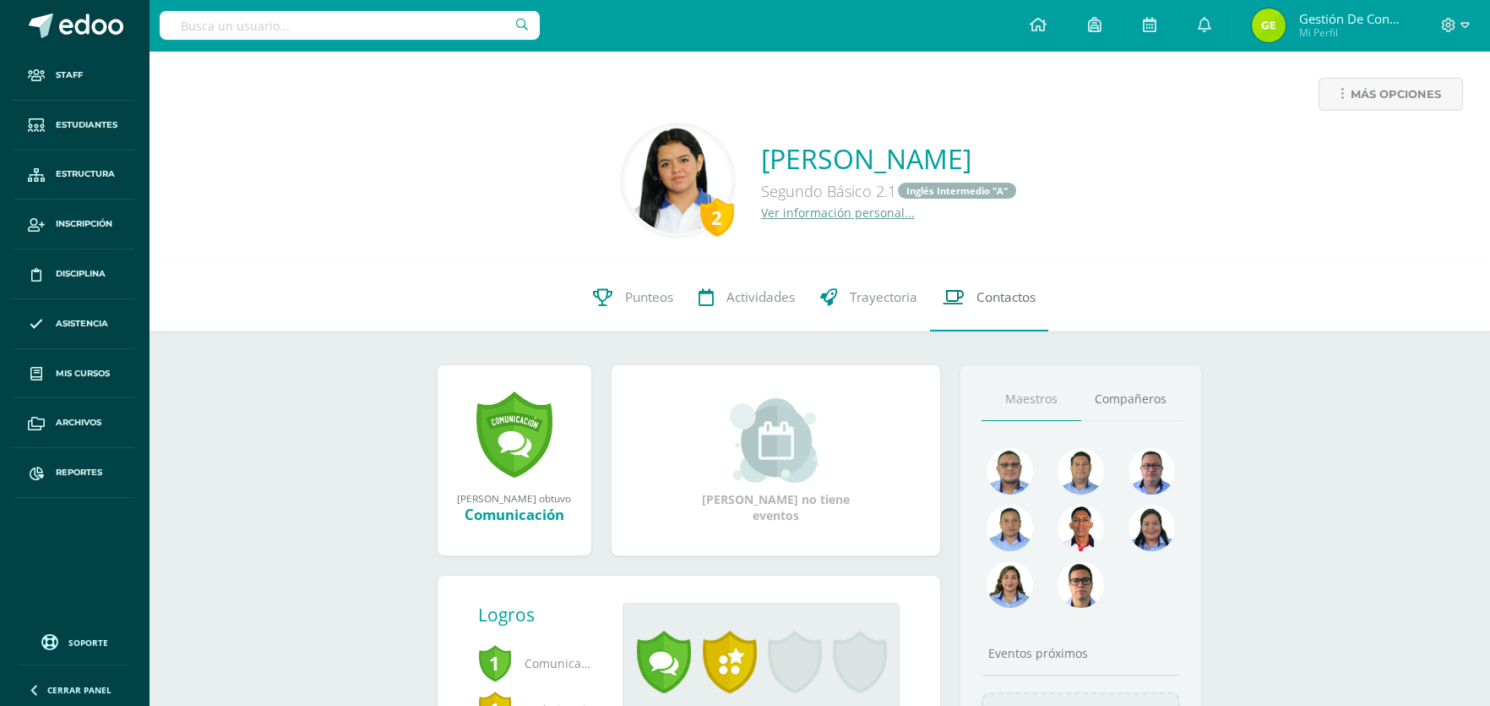
click at [1040, 296] on link "Contactos" at bounding box center [989, 298] width 118 height 68
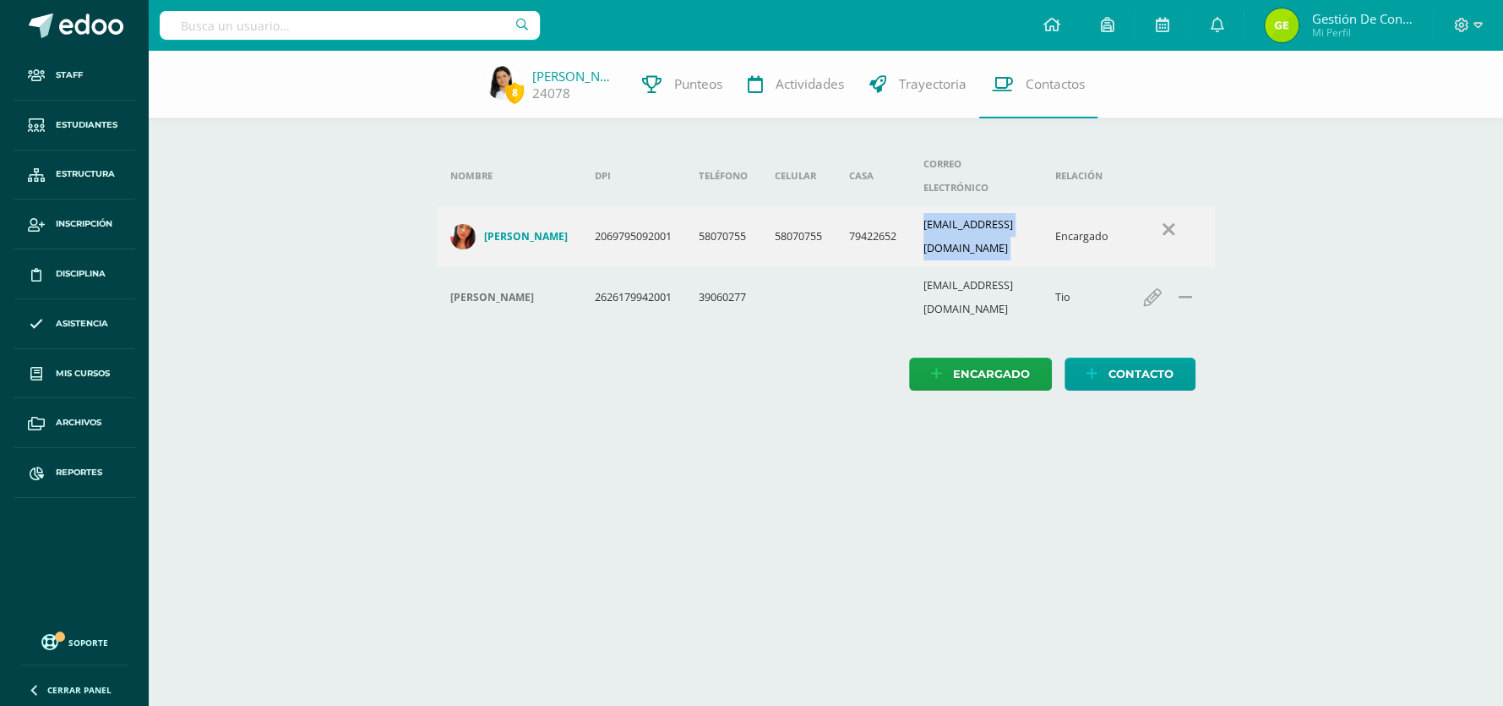
drag, startPoint x: 936, startPoint y: 200, endPoint x: 1081, endPoint y: 217, distance: 146.3
click at [1081, 217] on tr "Neidy Analee Aguilar Orellana 2069795092001 58070755 58070755 79422652 neidy_ag…" at bounding box center [826, 236] width 778 height 61
copy td "neidy_aguilar@hotmail.com"
click at [321, 19] on input "text" at bounding box center [350, 25] width 380 height 29
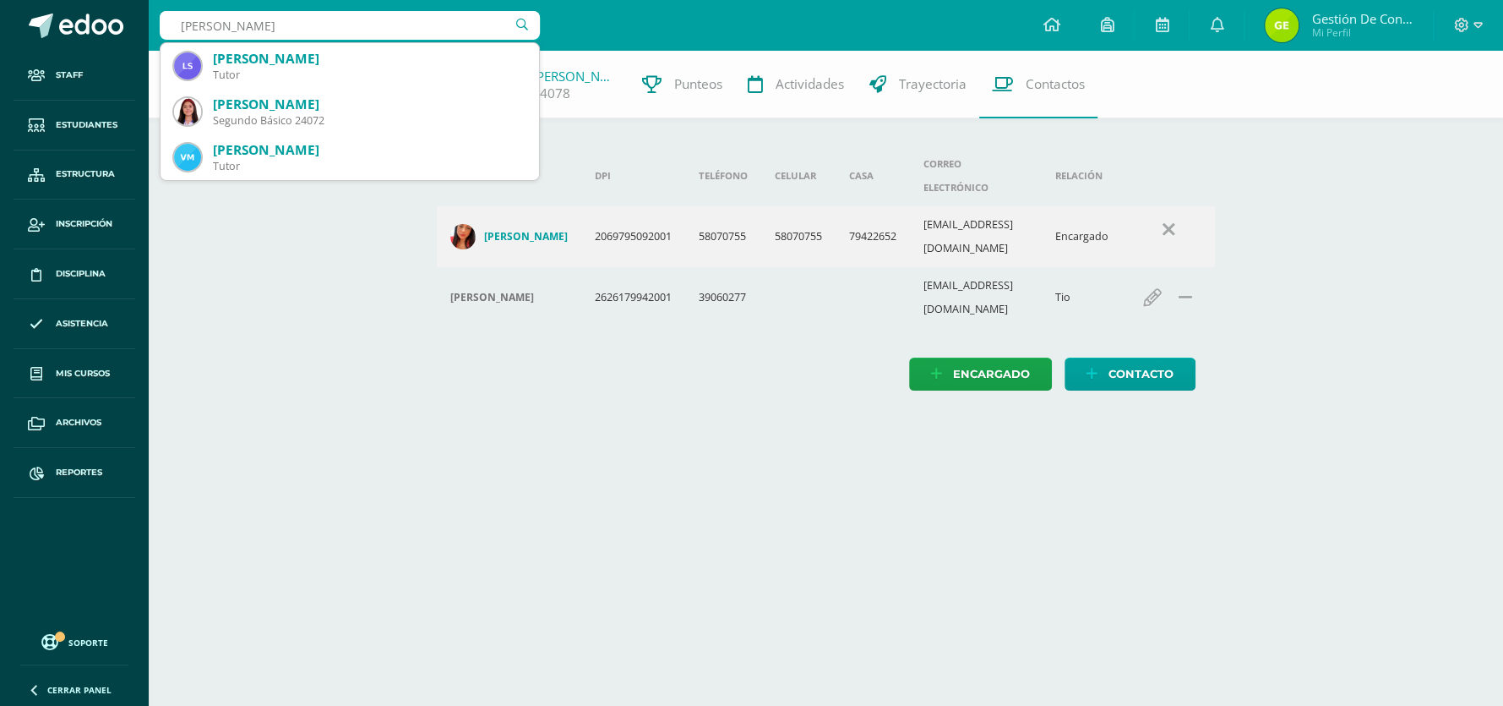
type input "zamora sama"
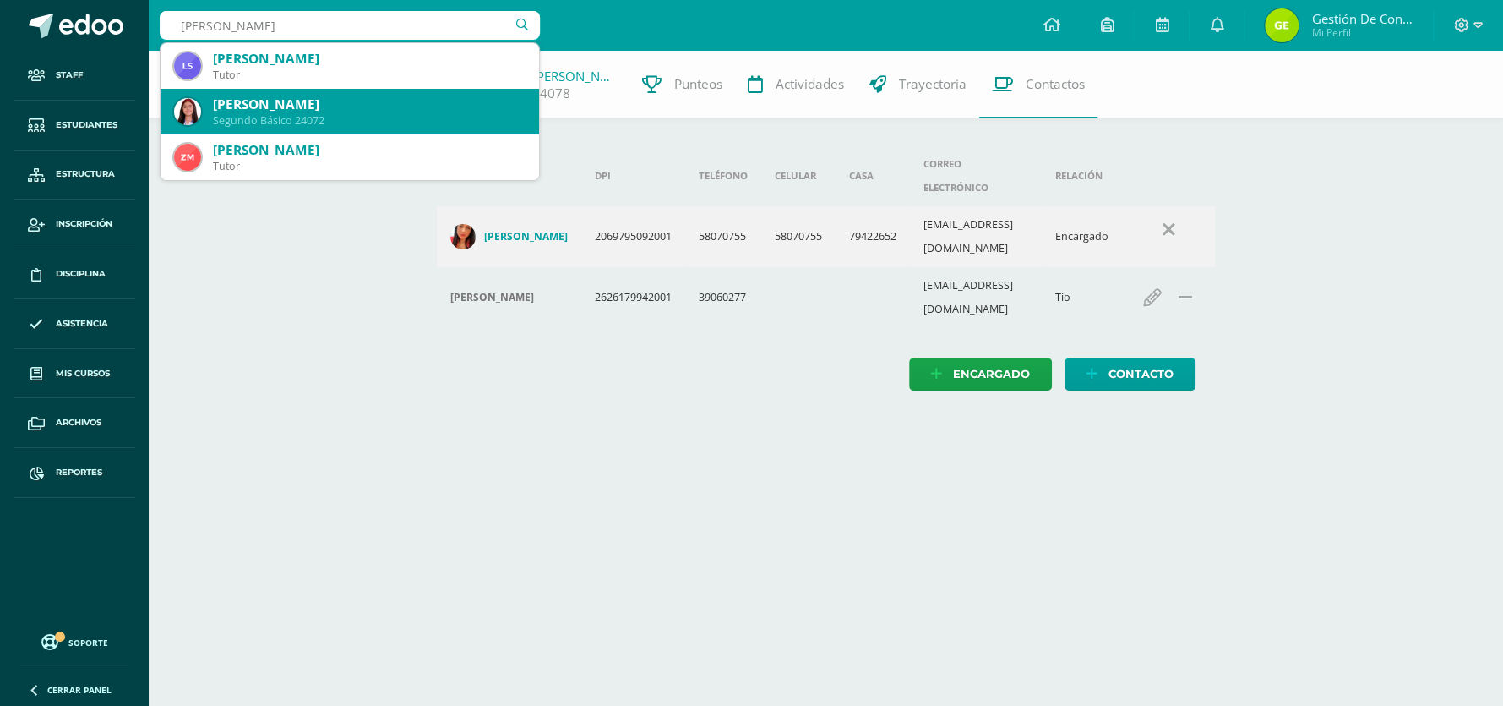
click at [368, 119] on div "Segundo Básico 24072" at bounding box center [369, 120] width 313 height 14
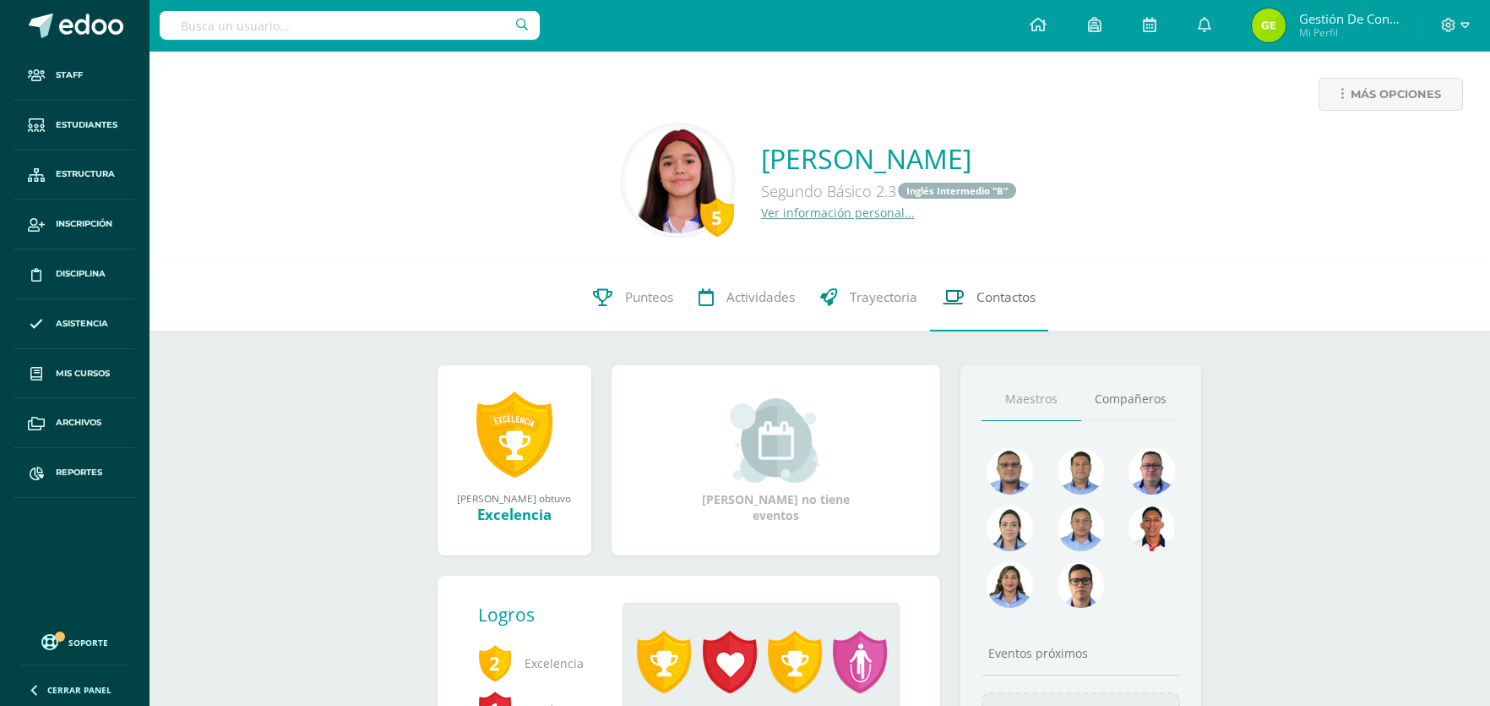
click at [1008, 301] on span "Contactos" at bounding box center [1006, 297] width 59 height 18
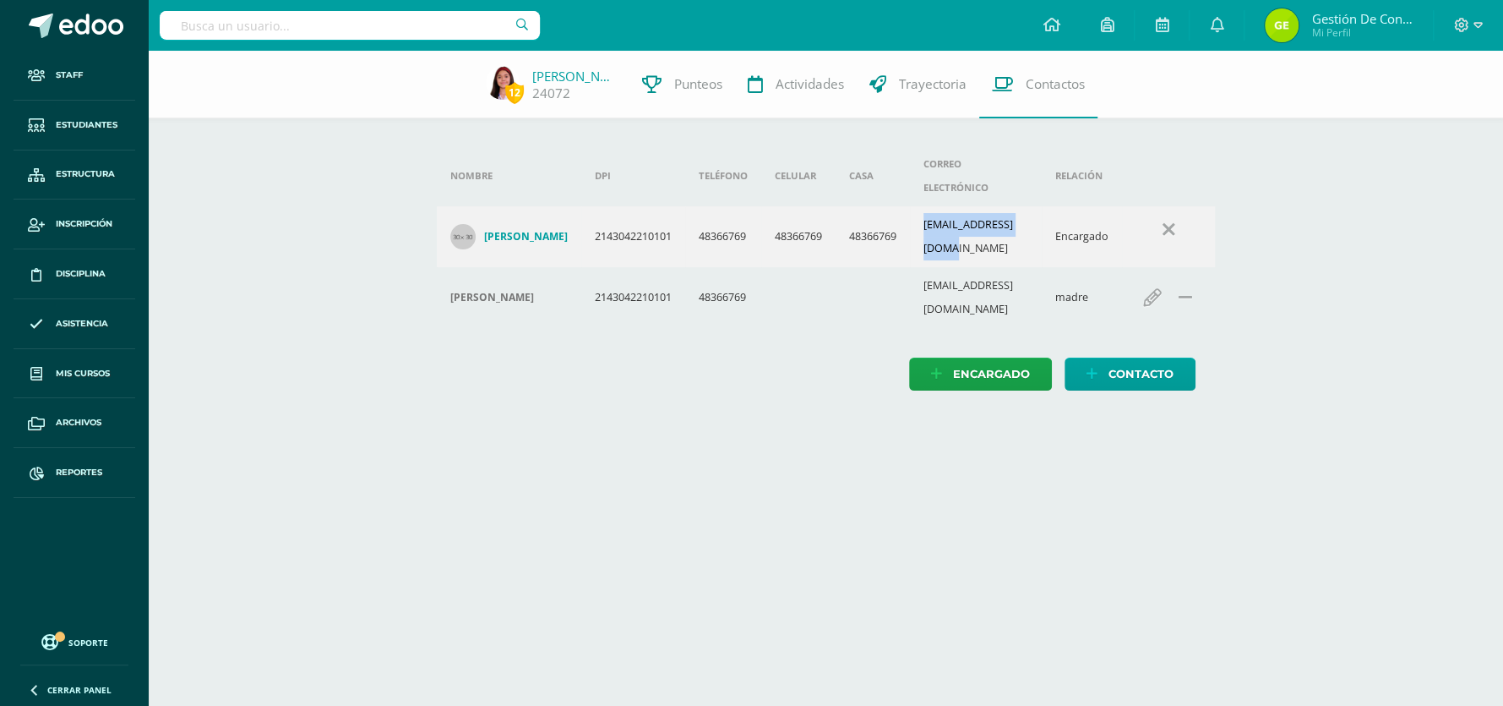
drag, startPoint x: 934, startPoint y: 204, endPoint x: 1064, endPoint y: 204, distance: 130.1
click at [1042, 206] on td "marcesam14@gmail.com" at bounding box center [976, 236] width 132 height 61
copy td "marcesam14@gmail.com"
click at [547, 73] on link "[PERSON_NAME]" at bounding box center [574, 76] width 84 height 17
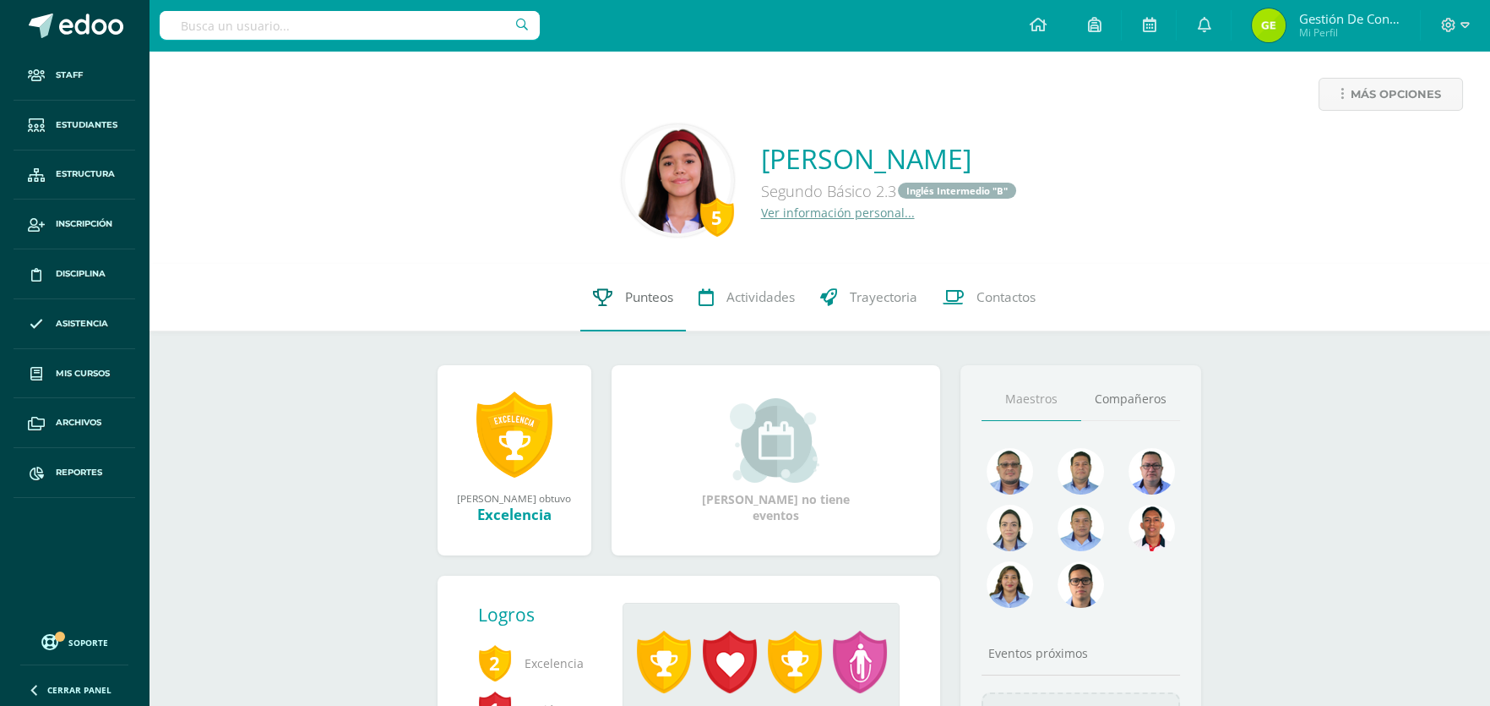
click at [638, 295] on span "Punteos" at bounding box center [649, 297] width 48 height 18
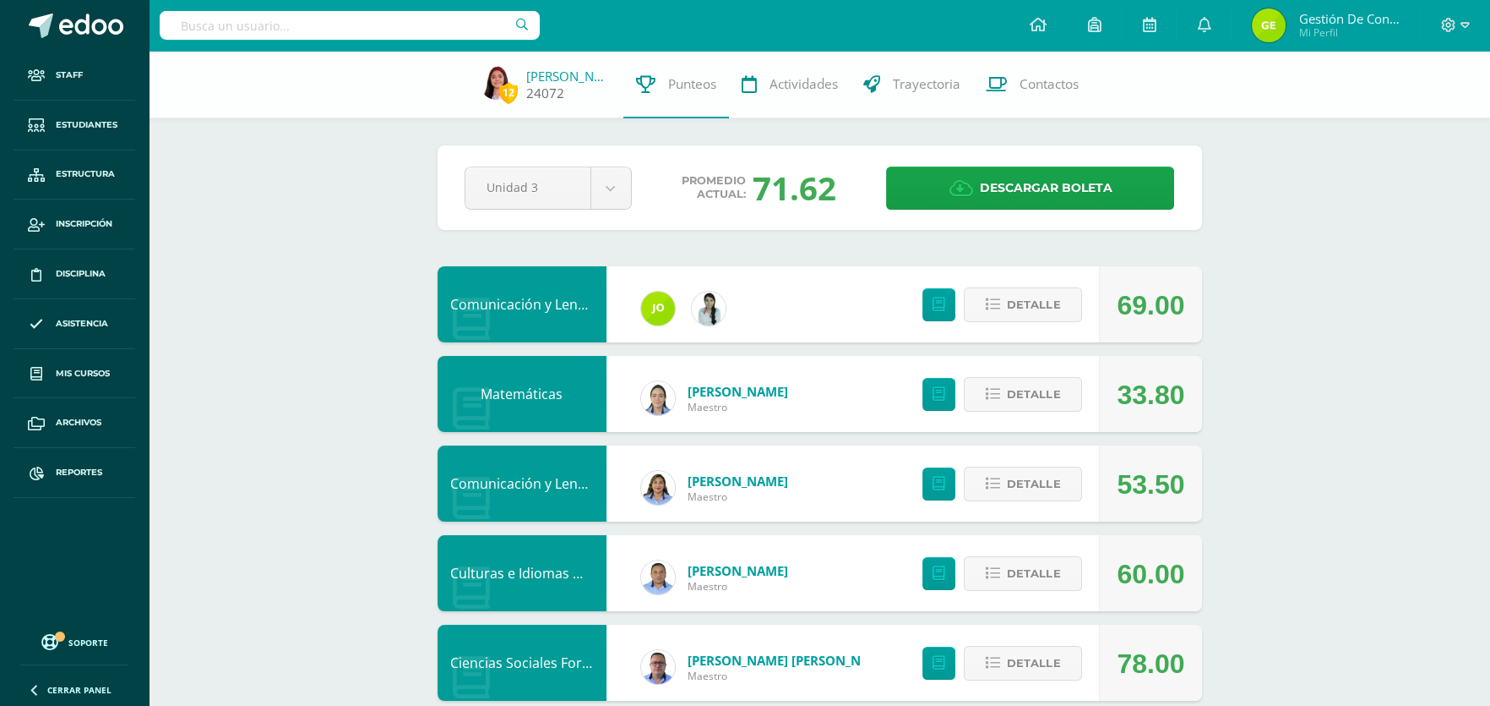
drag, startPoint x: 578, startPoint y: 100, endPoint x: 533, endPoint y: 98, distance: 44.8
click at [533, 98] on div "24072" at bounding box center [568, 93] width 84 height 18
copy link "24072"
click at [1049, 488] on span "Detalle" at bounding box center [1033, 483] width 53 height 31
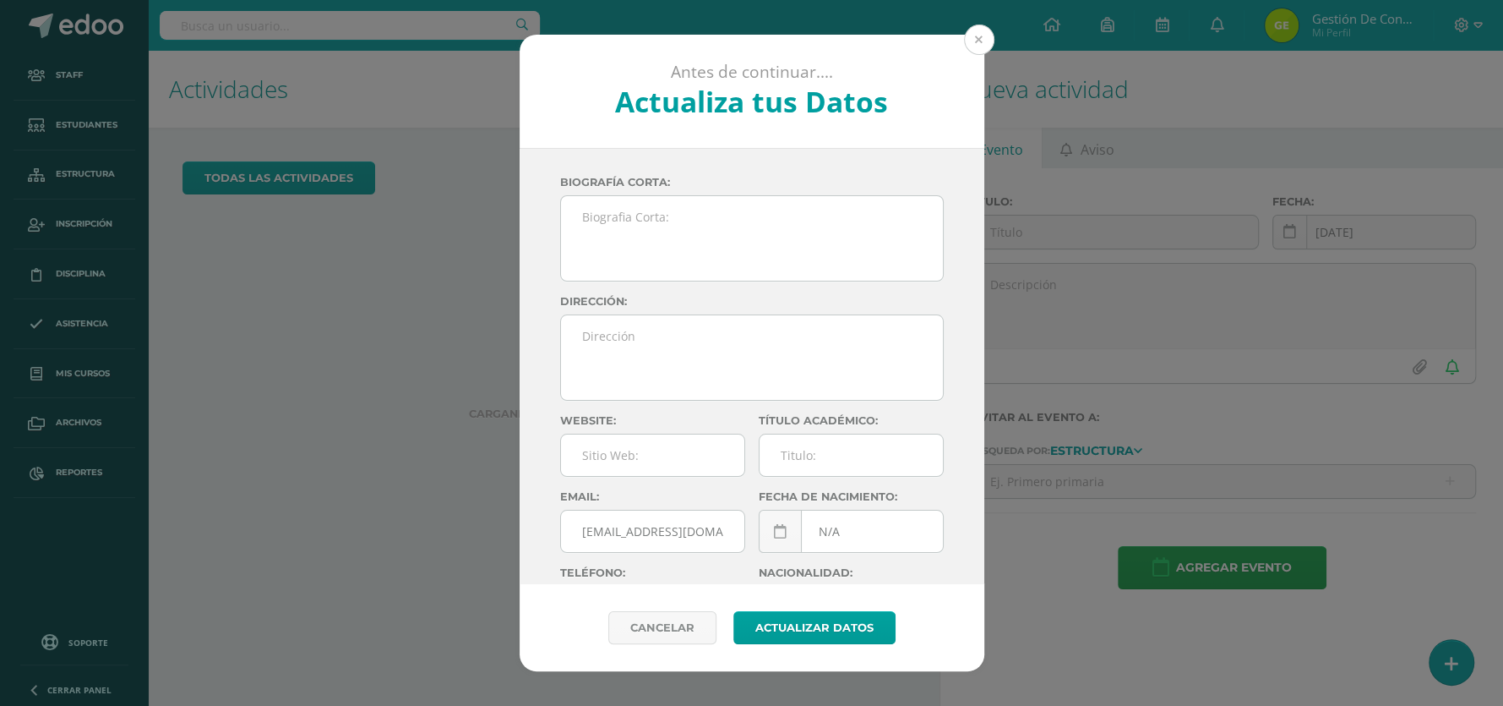
click at [982, 46] on button at bounding box center [979, 40] width 30 height 30
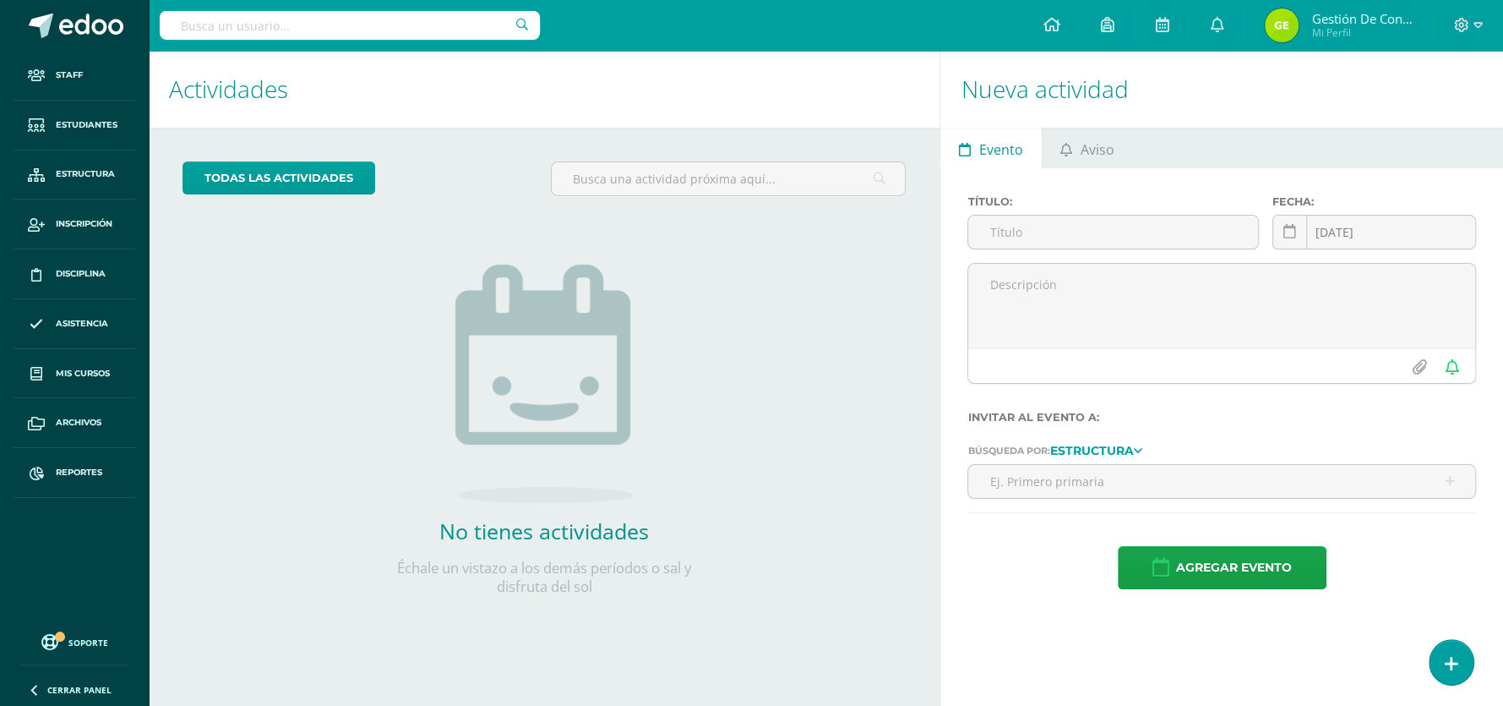
click at [361, 30] on input "text" at bounding box center [350, 25] width 380 height 29
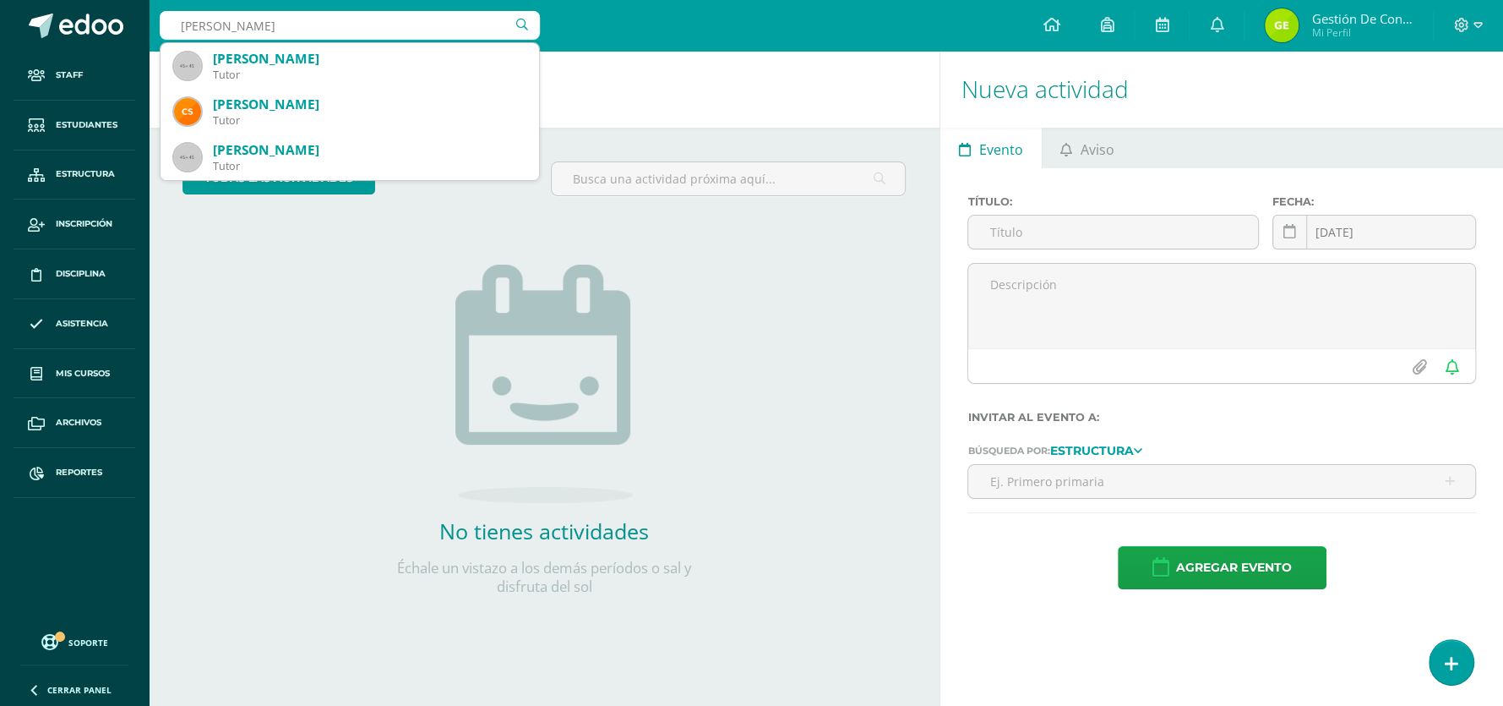
type input "sagastume orella"
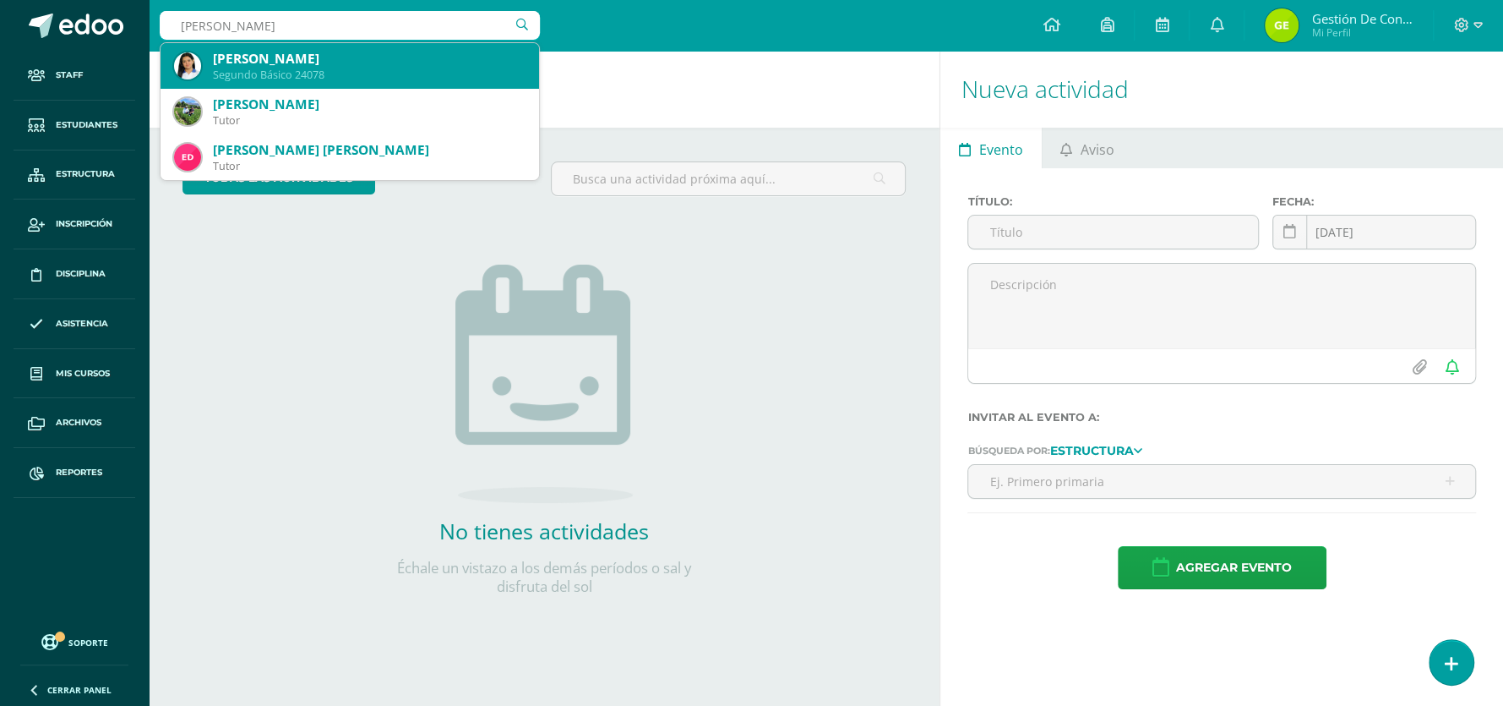
click at [264, 58] on div "Andrea Jimena Sagastume Orellana" at bounding box center [369, 59] width 313 height 18
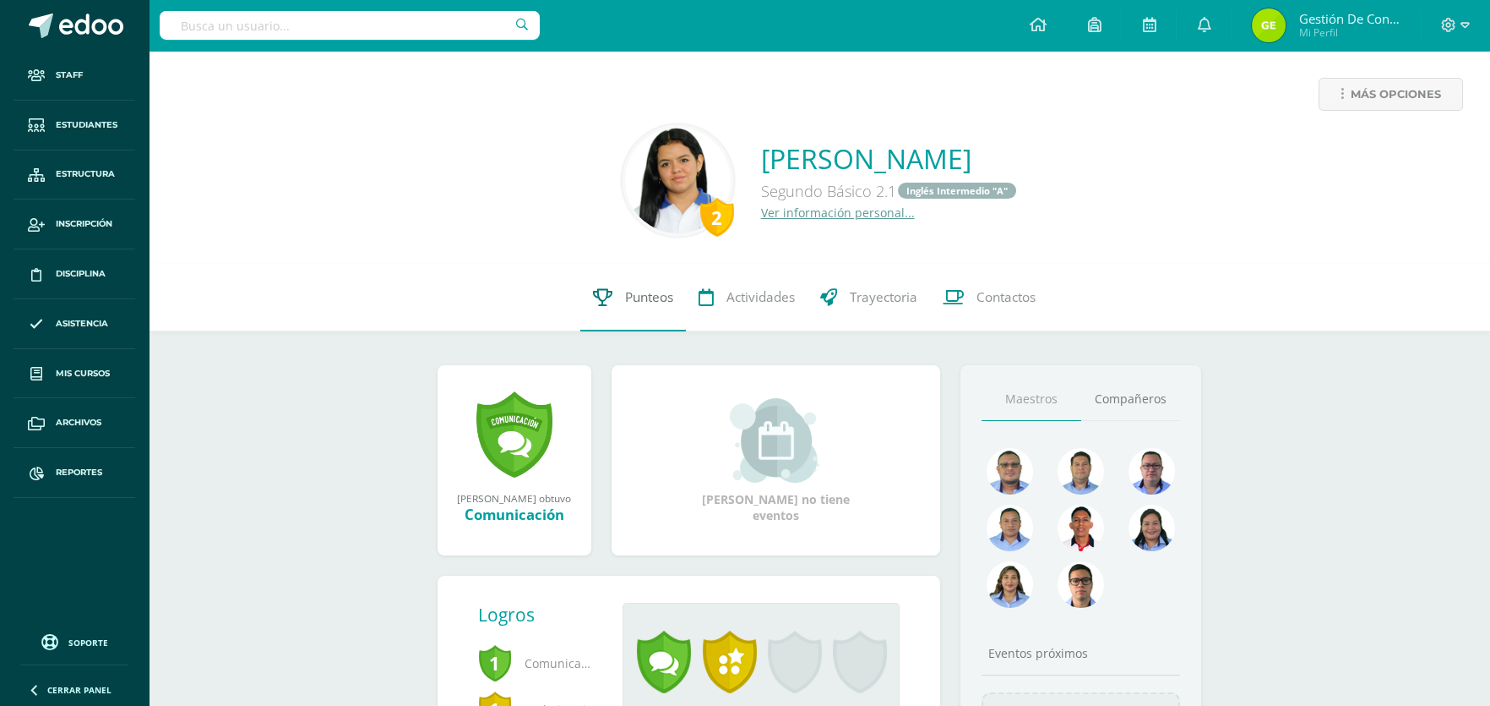
click at [640, 299] on span "Punteos" at bounding box center [649, 297] width 48 height 18
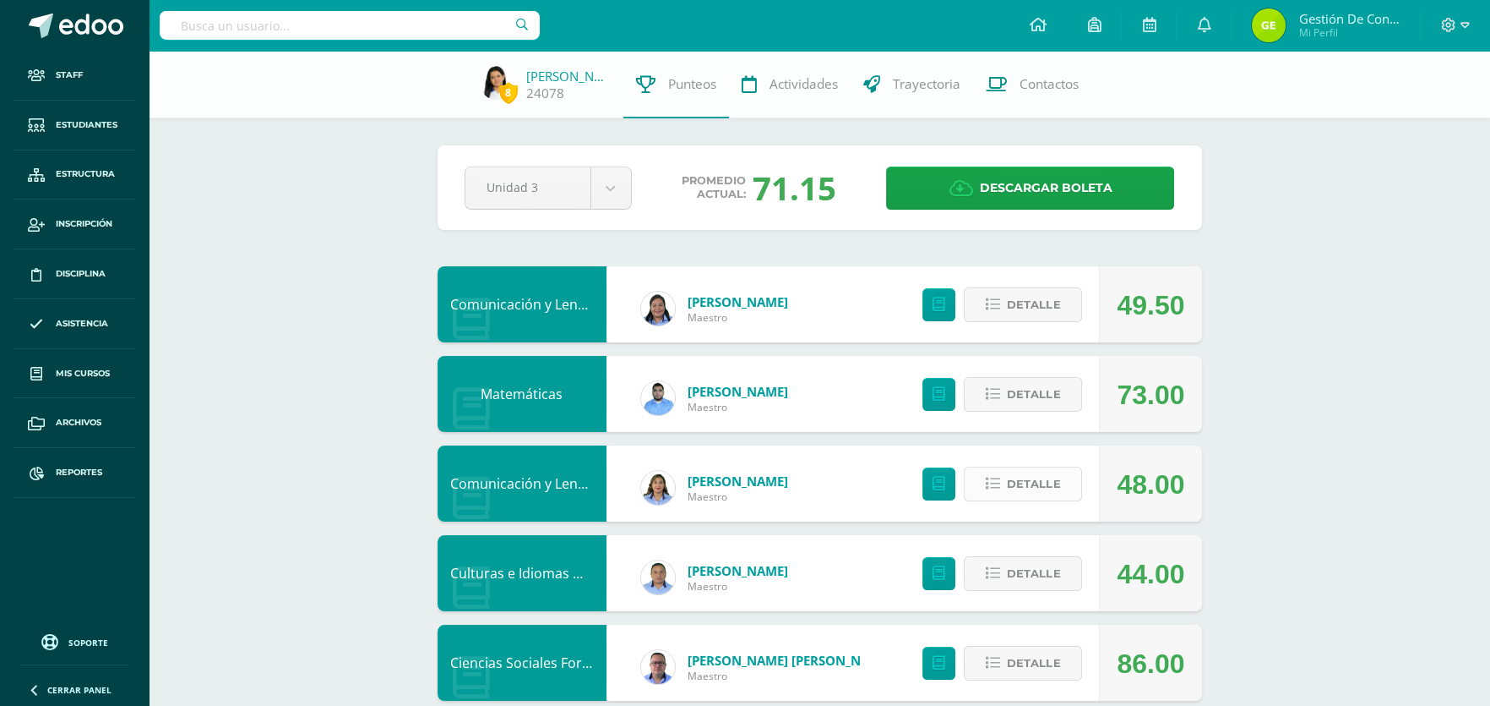
click at [1059, 483] on span "Detalle" at bounding box center [1033, 483] width 53 height 31
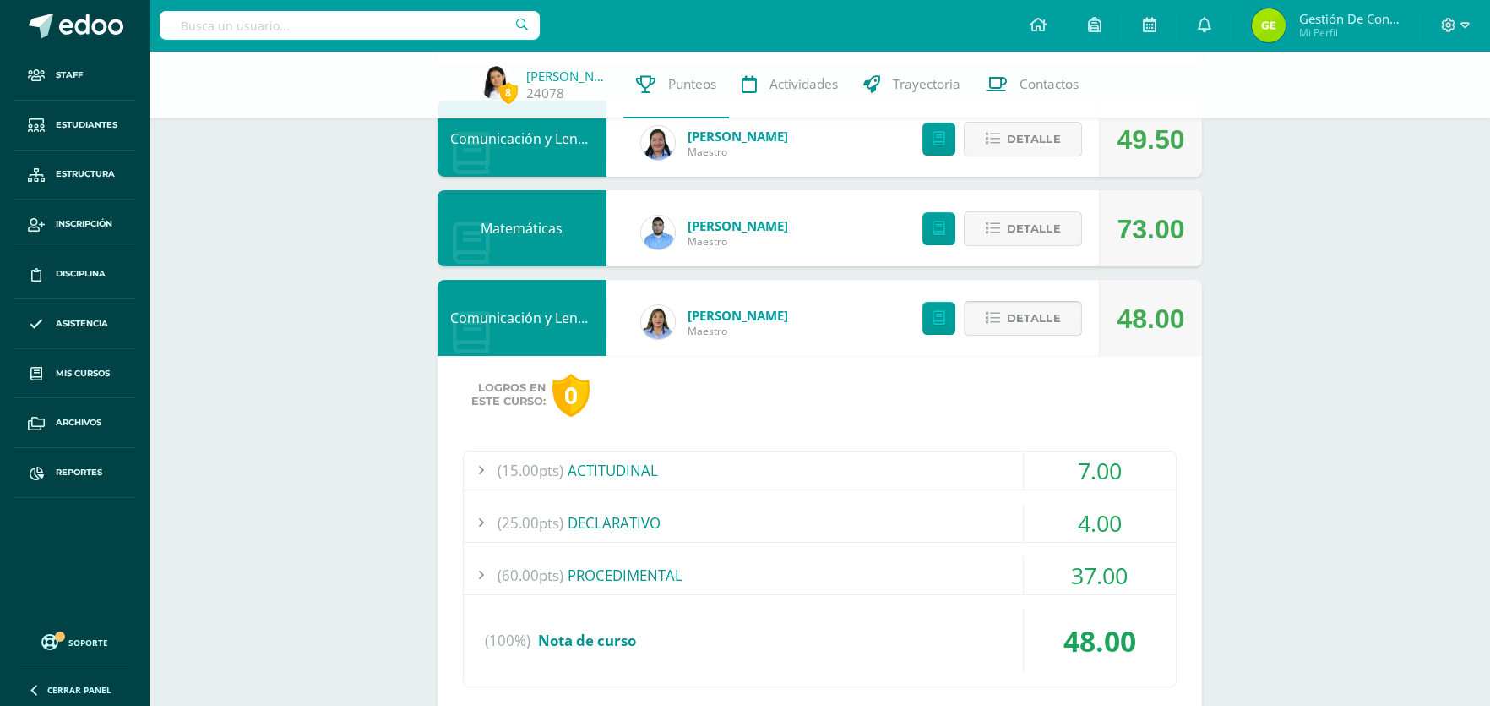
scroll to position [168, 0]
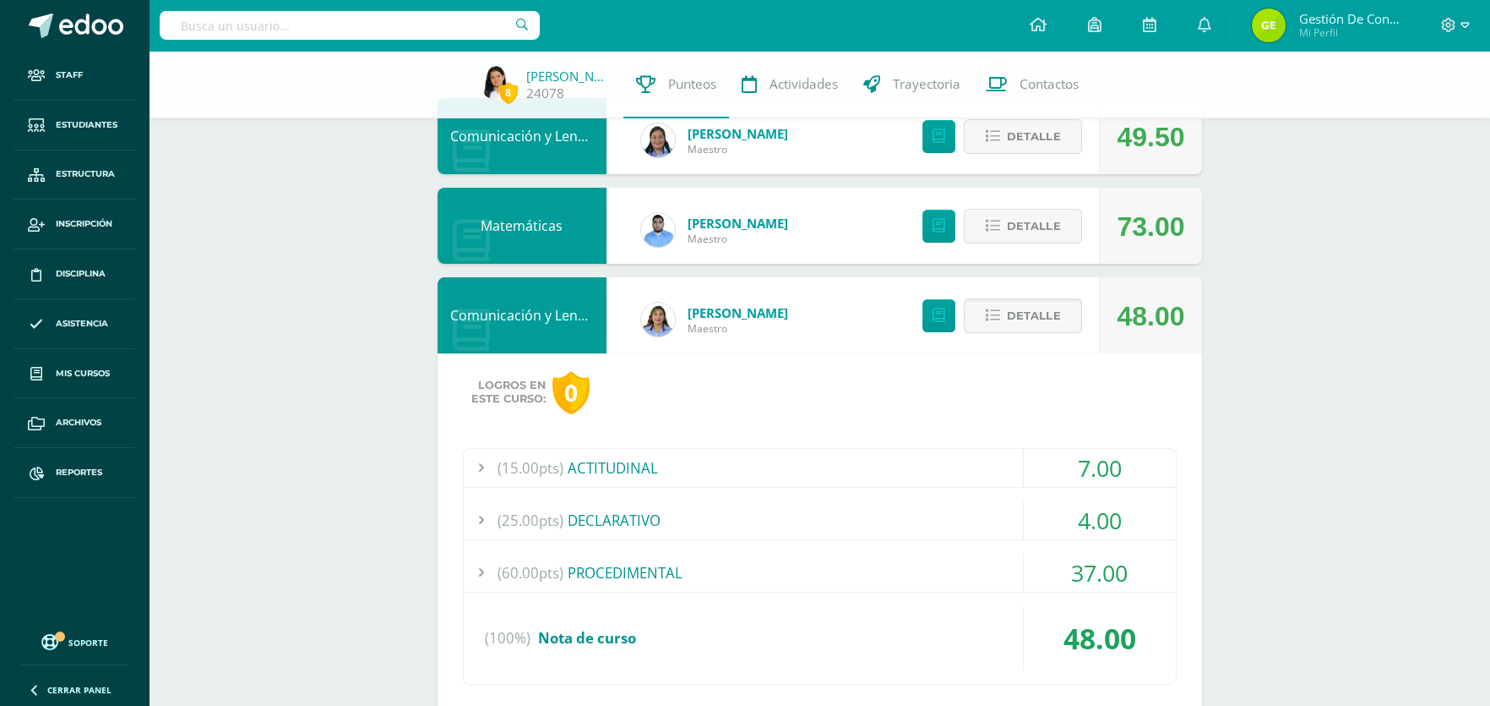
click at [275, 30] on input "text" at bounding box center [350, 25] width 380 height 29
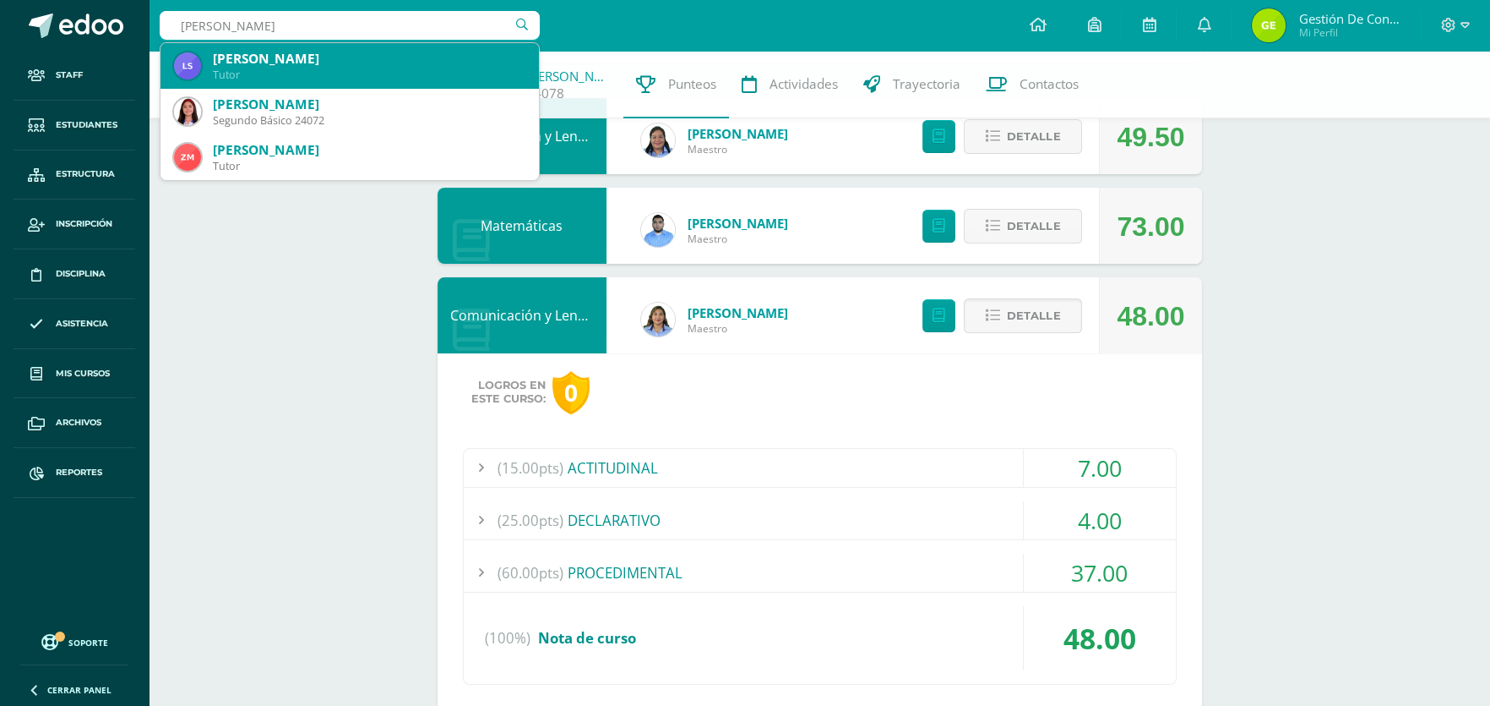
type input "zamora samayoa"
click at [278, 54] on div "Mia Valentina Zamora Samayoa" at bounding box center [369, 59] width 313 height 18
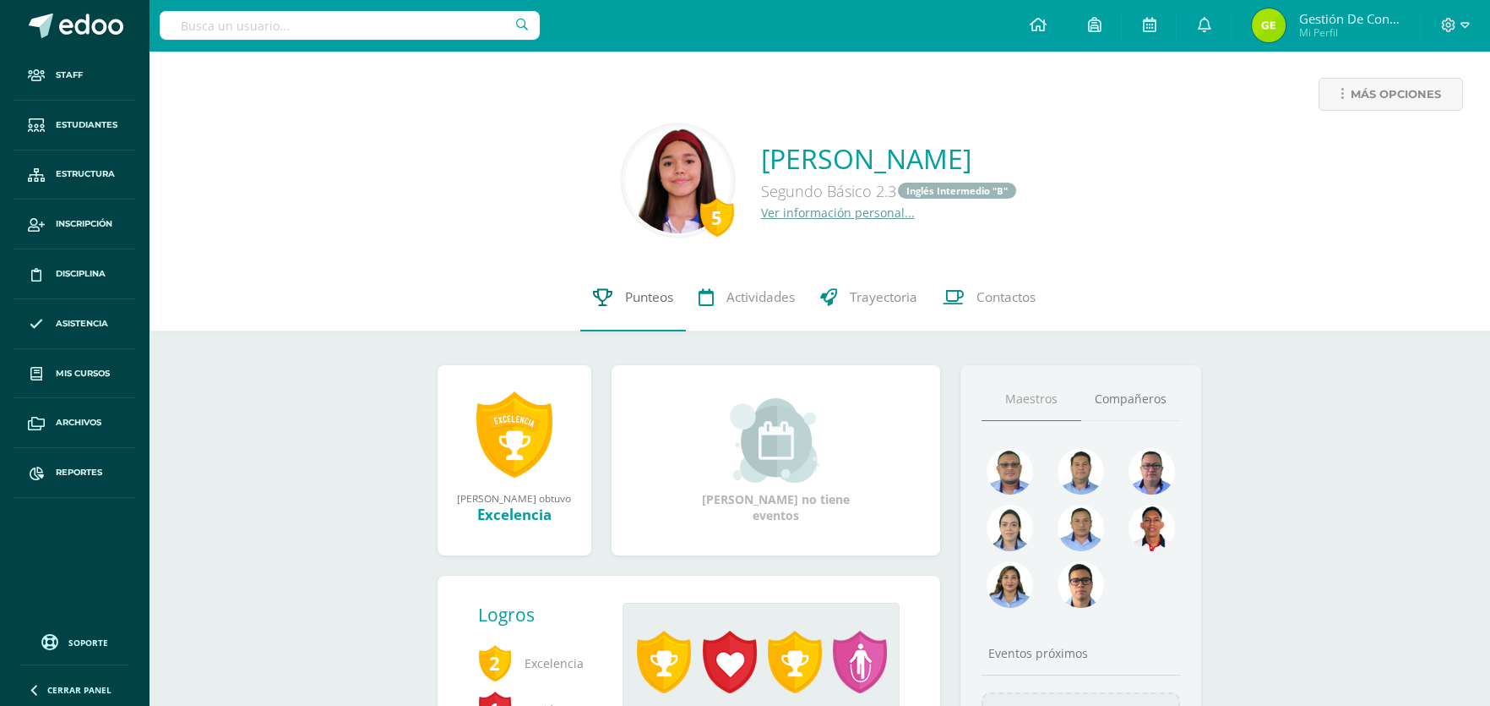
click at [651, 299] on span "Punteos" at bounding box center [649, 297] width 48 height 18
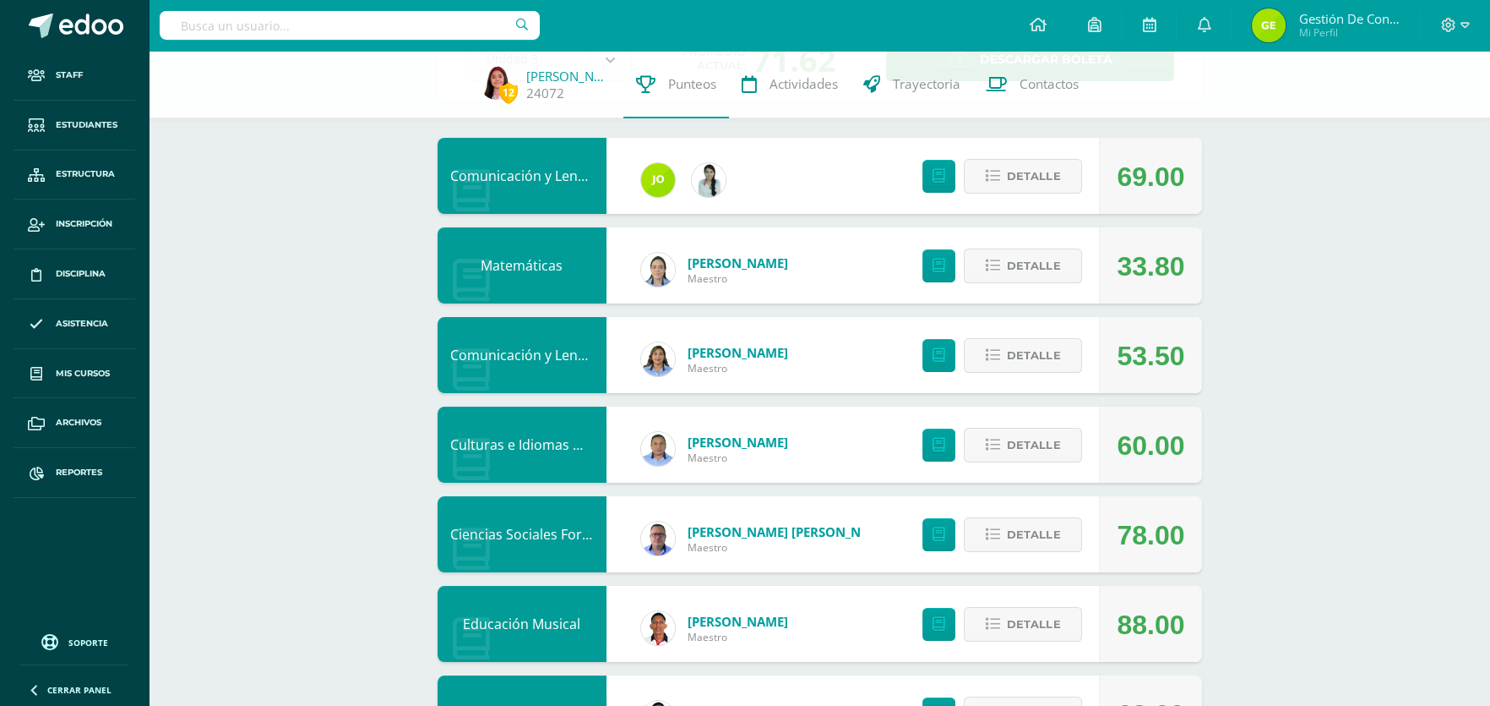
scroll to position [168, 0]
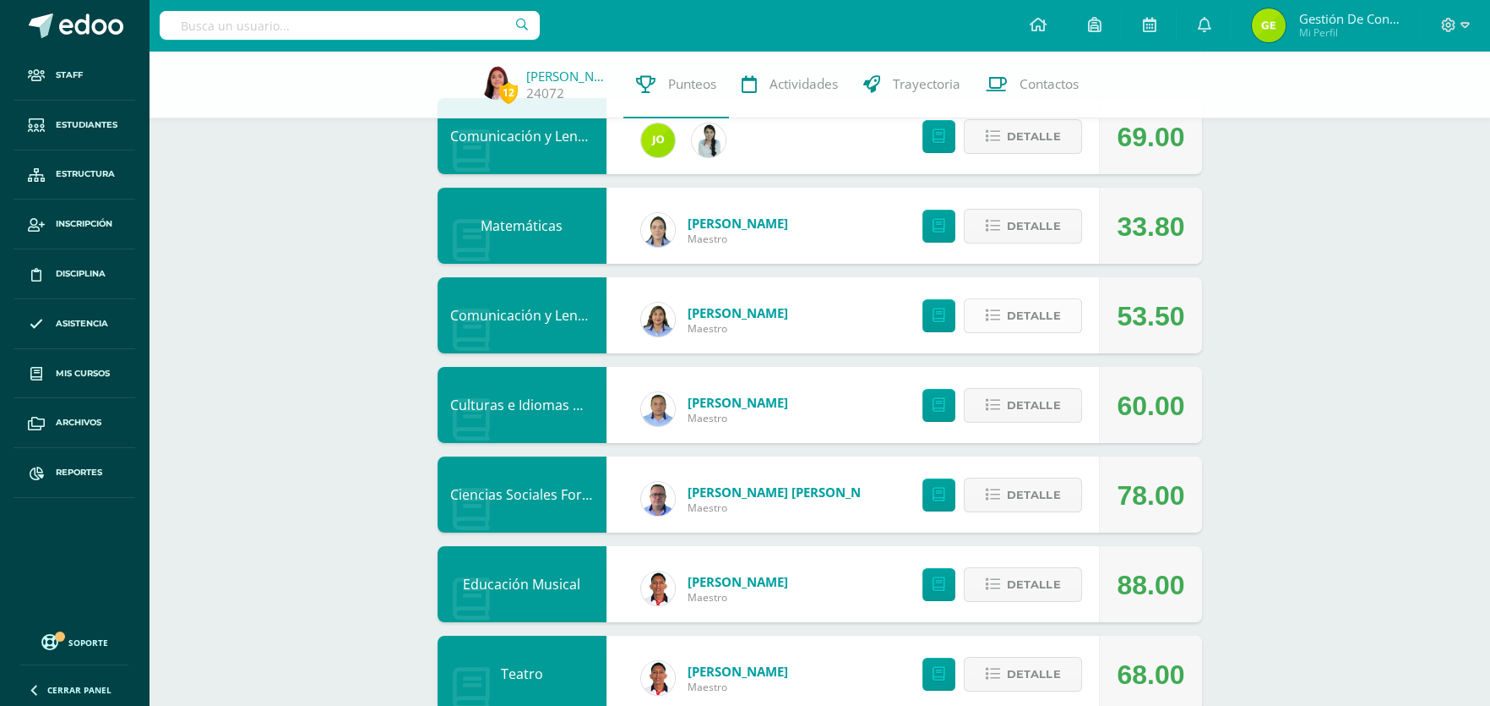
click at [1038, 311] on span "Detalle" at bounding box center [1033, 315] width 53 height 31
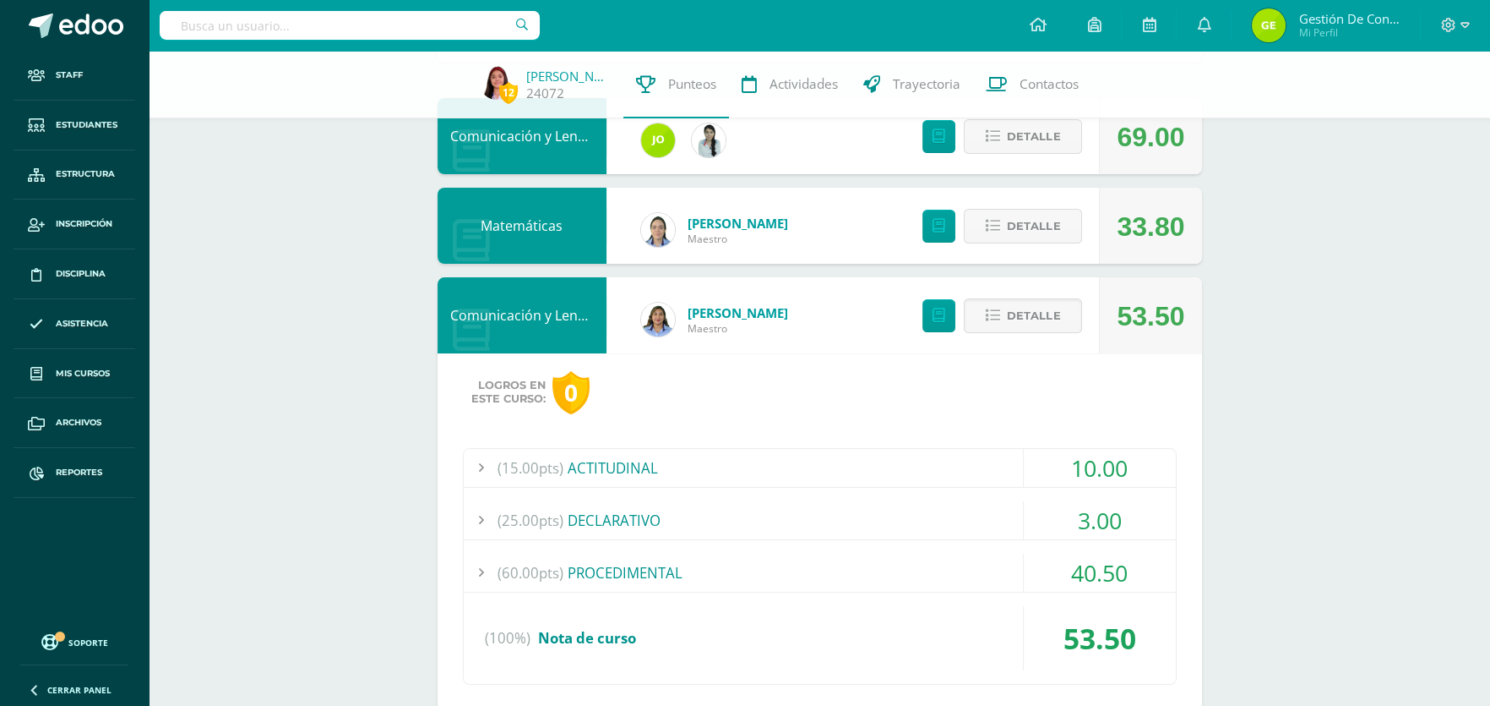
click at [611, 523] on div "(25.00pts) DECLARATIVO" at bounding box center [820, 520] width 712 height 38
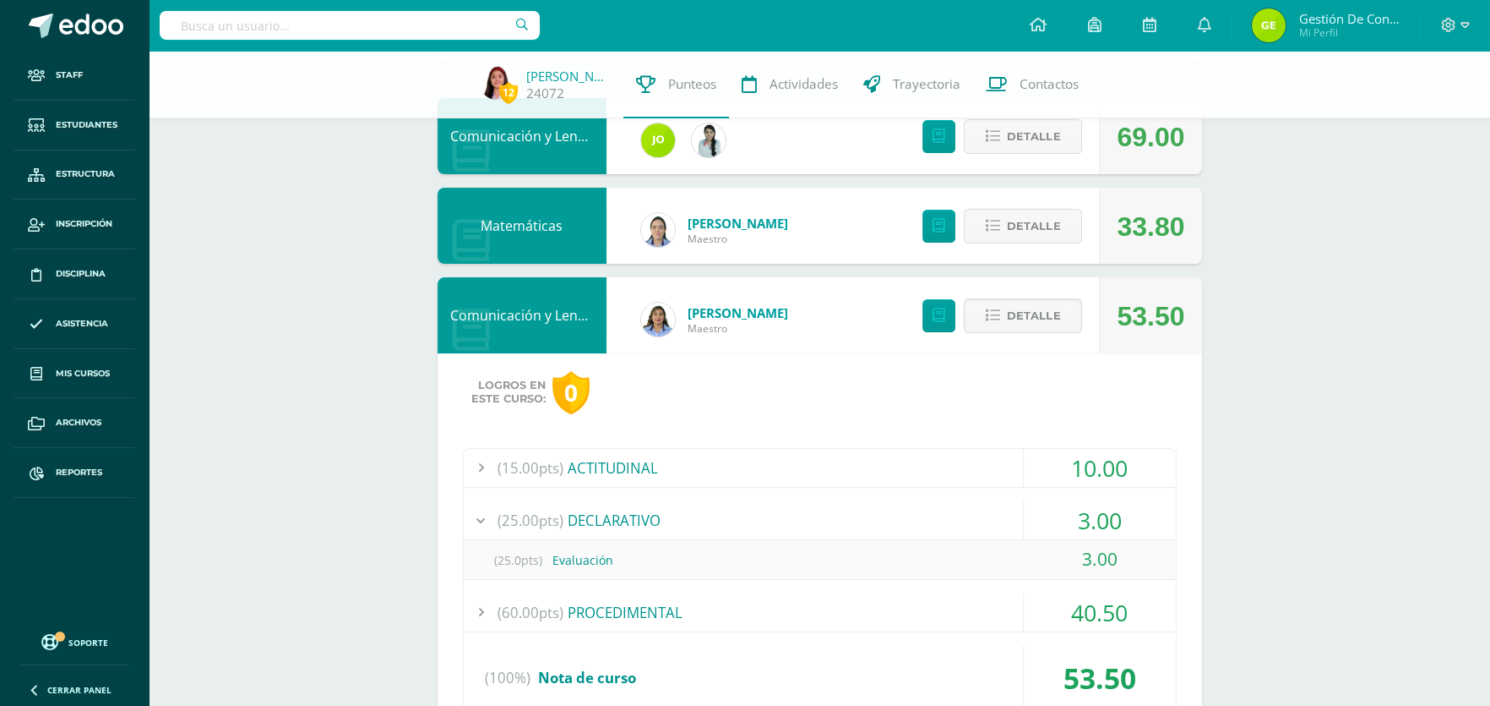
click at [611, 523] on div "(25.00pts) DECLARATIVO" at bounding box center [820, 520] width 712 height 38
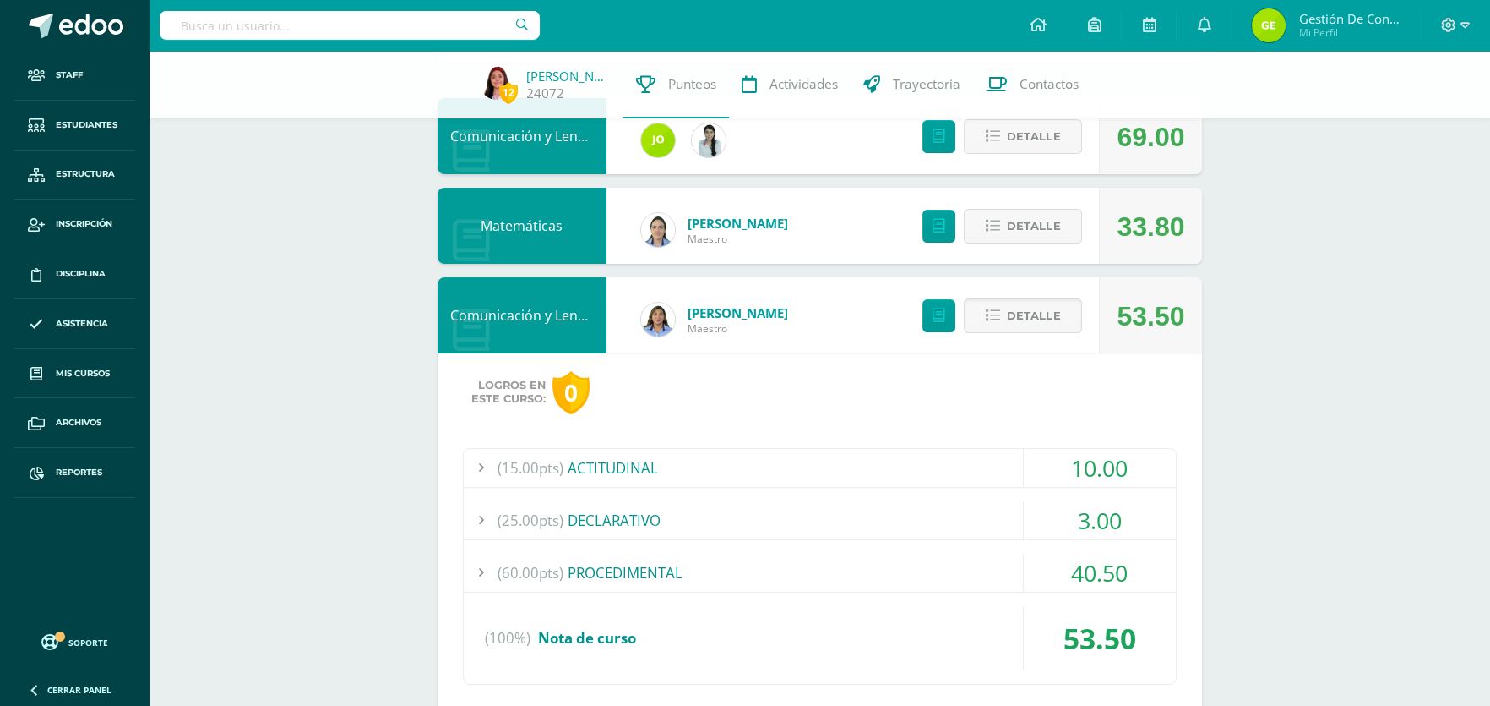
click at [581, 519] on div "(25.00pts) DECLARATIVO" at bounding box center [820, 520] width 712 height 38
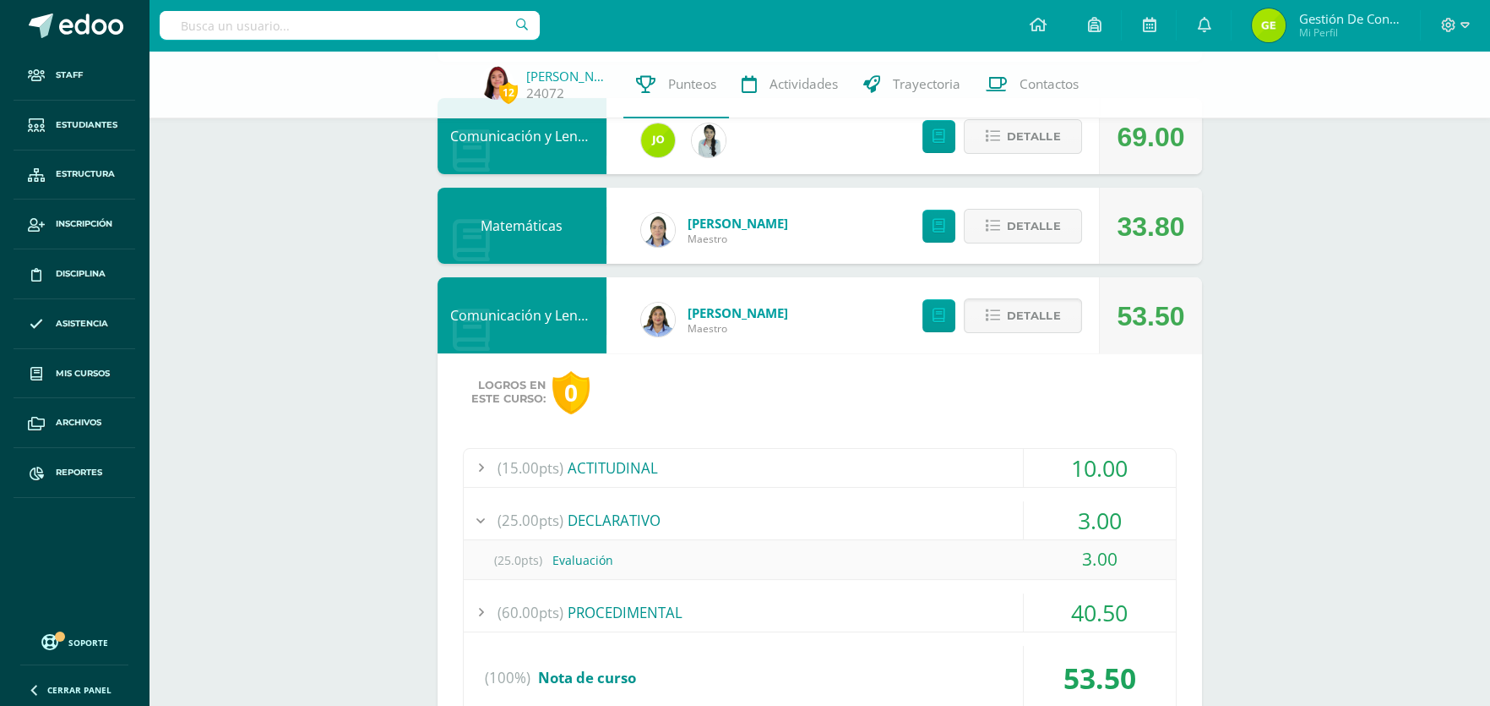
click at [581, 519] on div "(25.00pts) DECLARATIVO" at bounding box center [820, 520] width 712 height 38
